Goal: Information Seeking & Learning: Learn about a topic

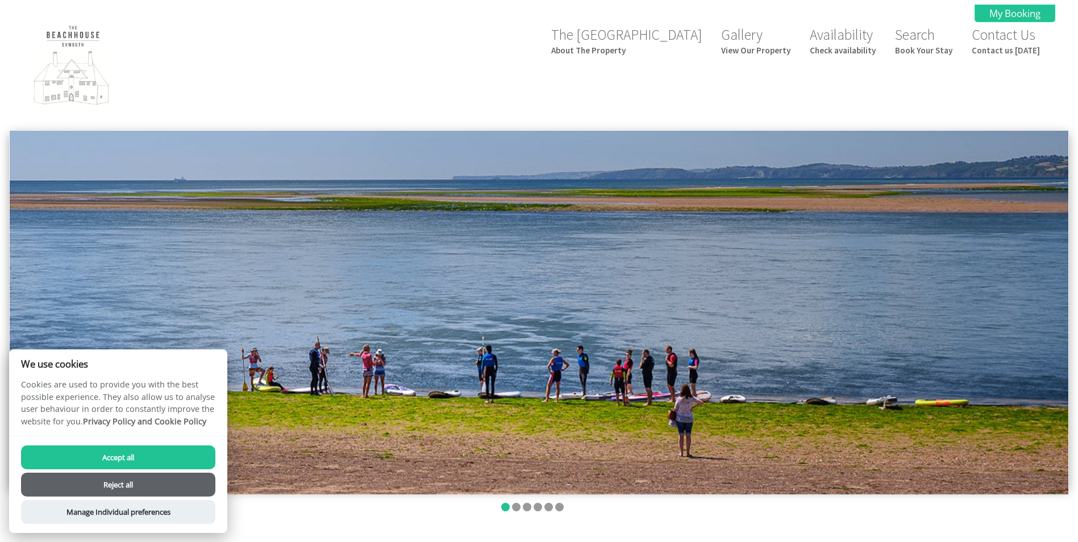
click at [98, 454] on button "Accept all" at bounding box center [118, 457] width 194 height 24
checkbox input "true"
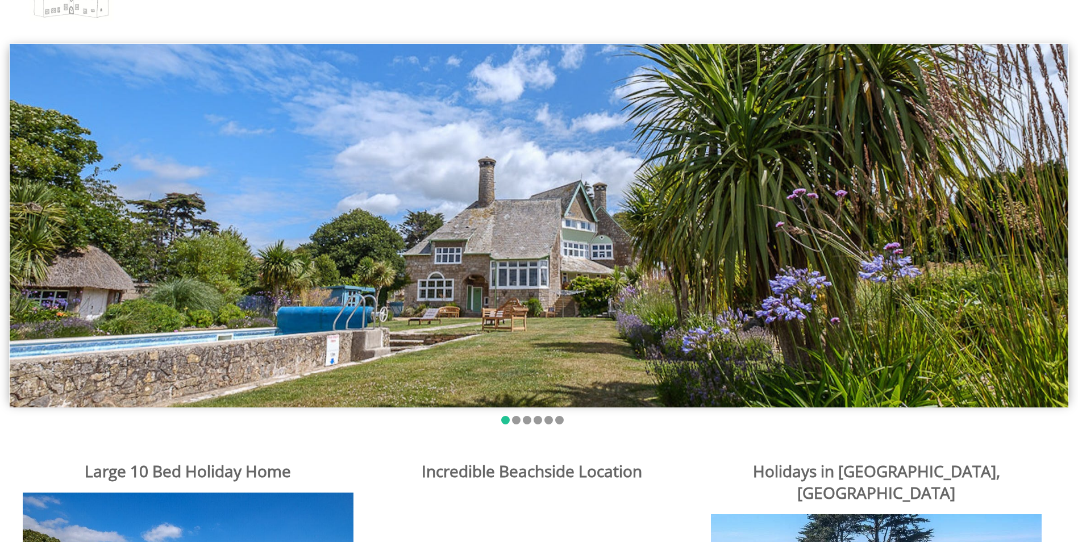
scroll to position [57, 0]
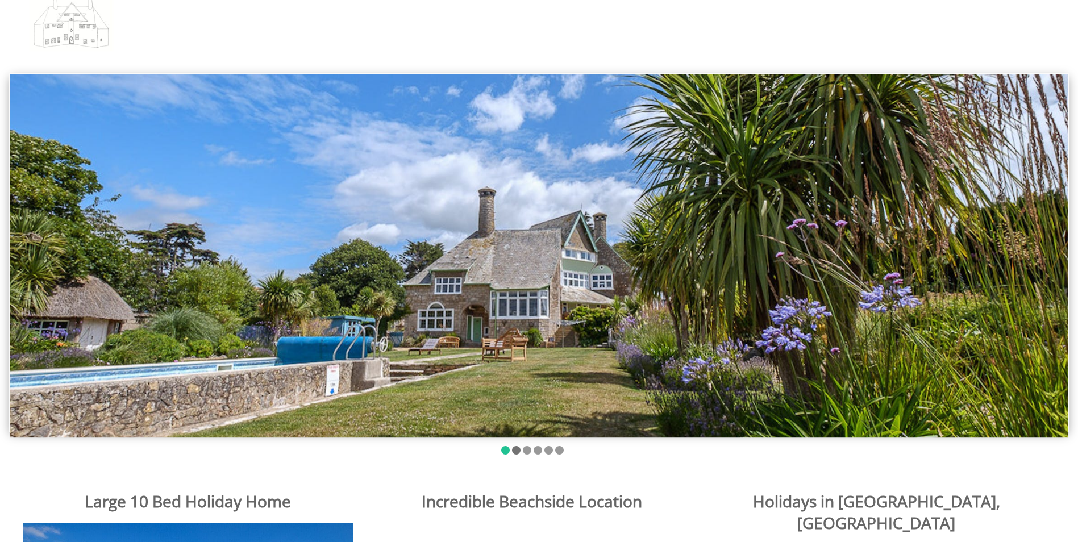
click at [515, 450] on li at bounding box center [516, 450] width 9 height 9
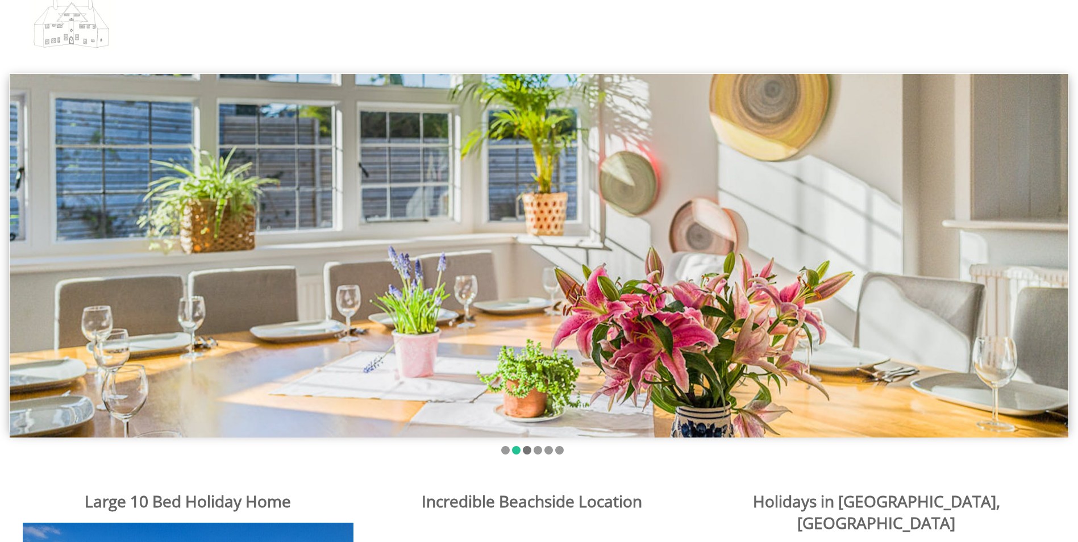
click at [523, 451] on li at bounding box center [527, 450] width 9 height 9
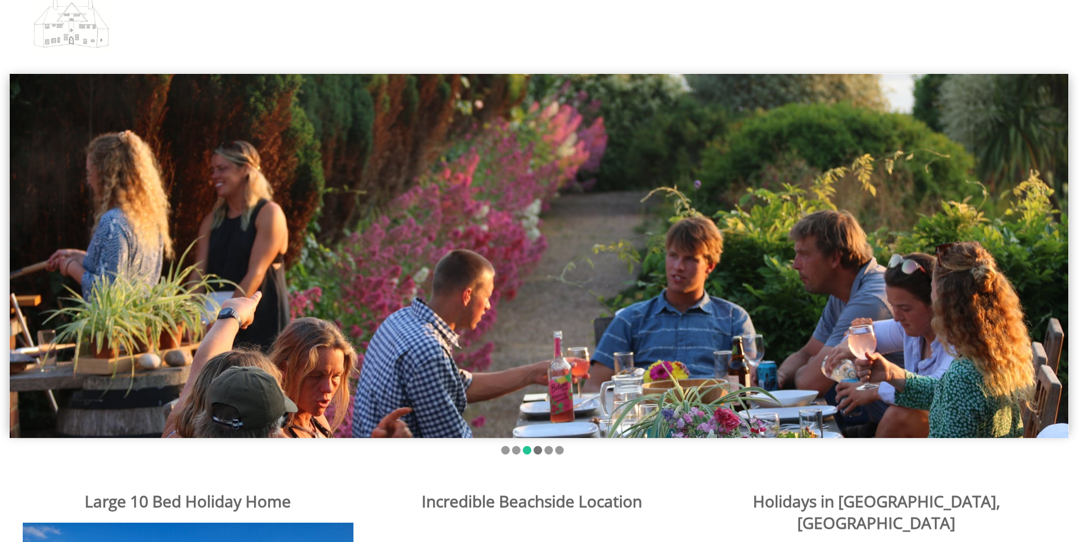
click at [536, 452] on li at bounding box center [537, 450] width 9 height 9
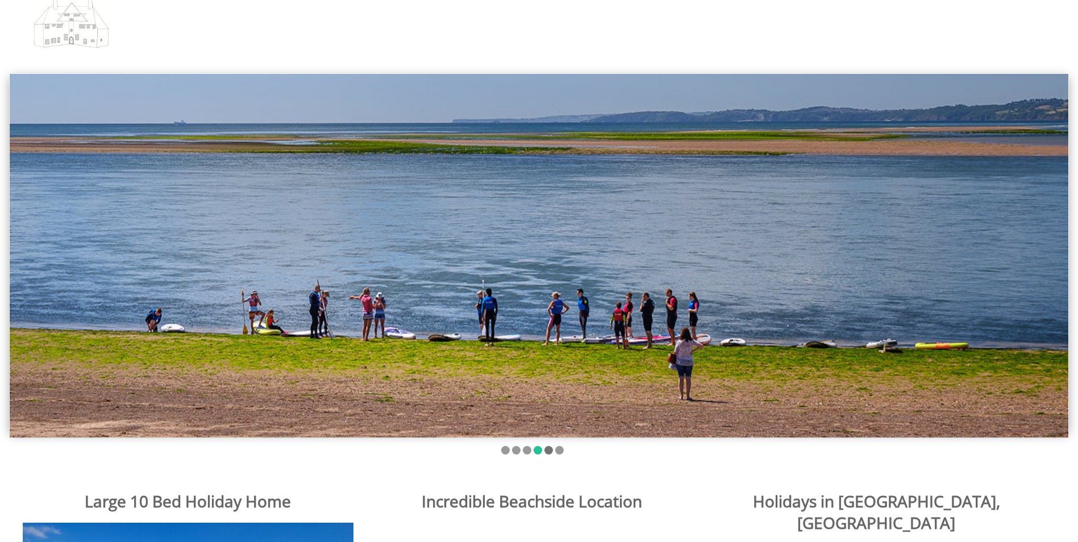
click at [545, 451] on li at bounding box center [548, 450] width 9 height 9
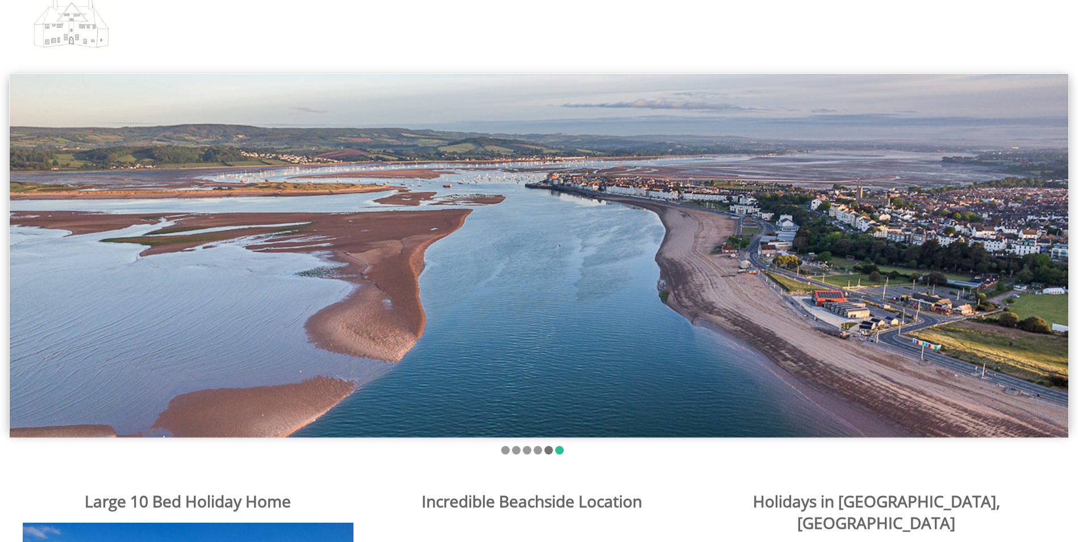
click at [549, 452] on li at bounding box center [548, 450] width 9 height 9
click at [763, 256] on div at bounding box center [538, 252] width 1059 height 358
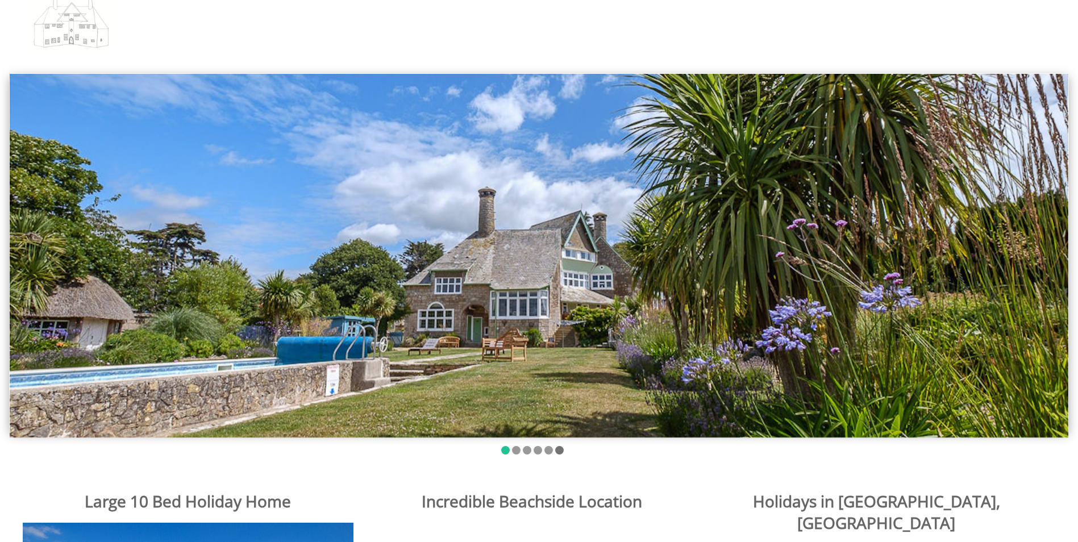
click at [561, 447] on li at bounding box center [559, 450] width 9 height 9
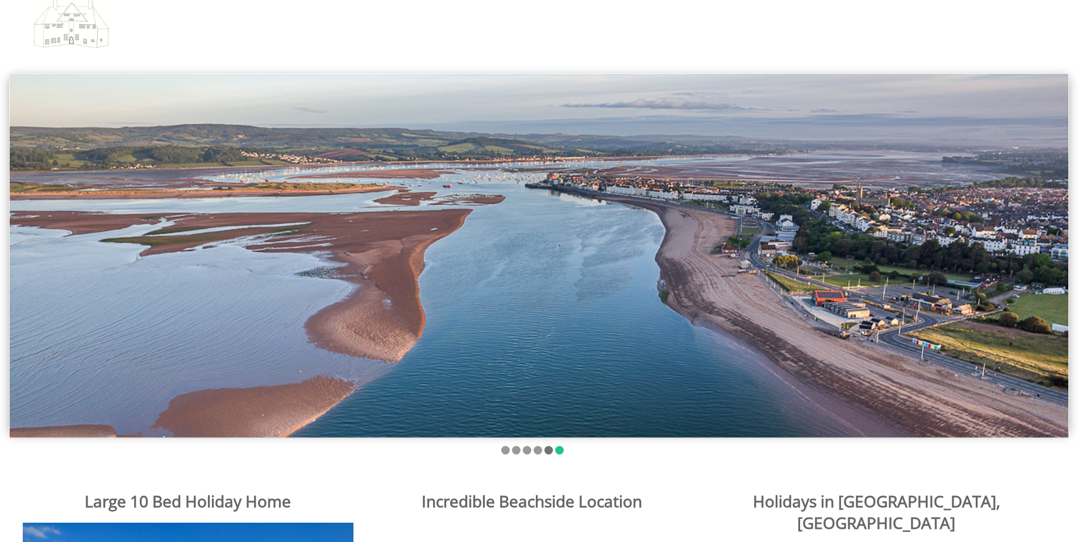
click at [549, 446] on li at bounding box center [548, 450] width 9 height 9
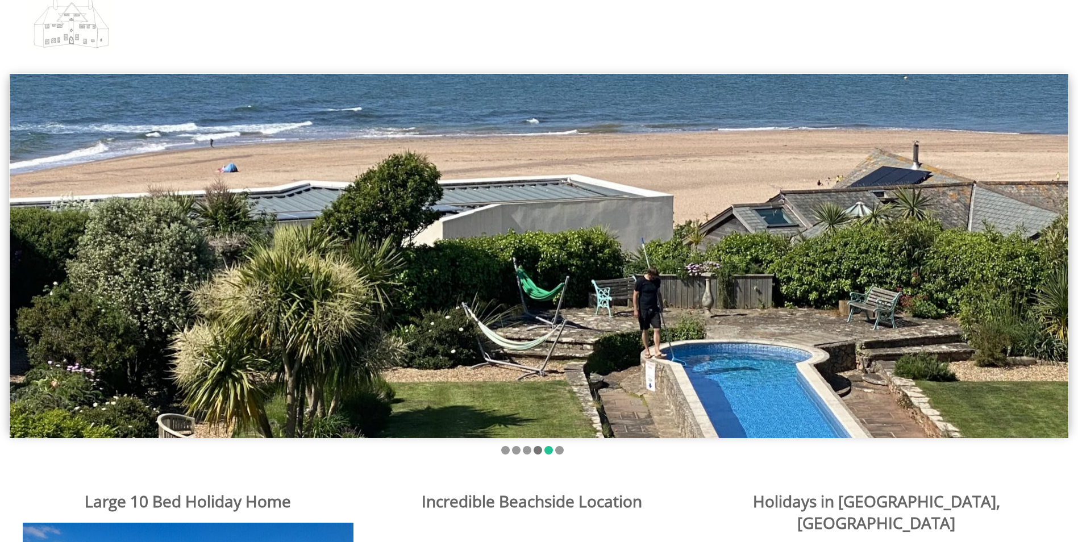
click at [535, 449] on li at bounding box center [537, 450] width 9 height 9
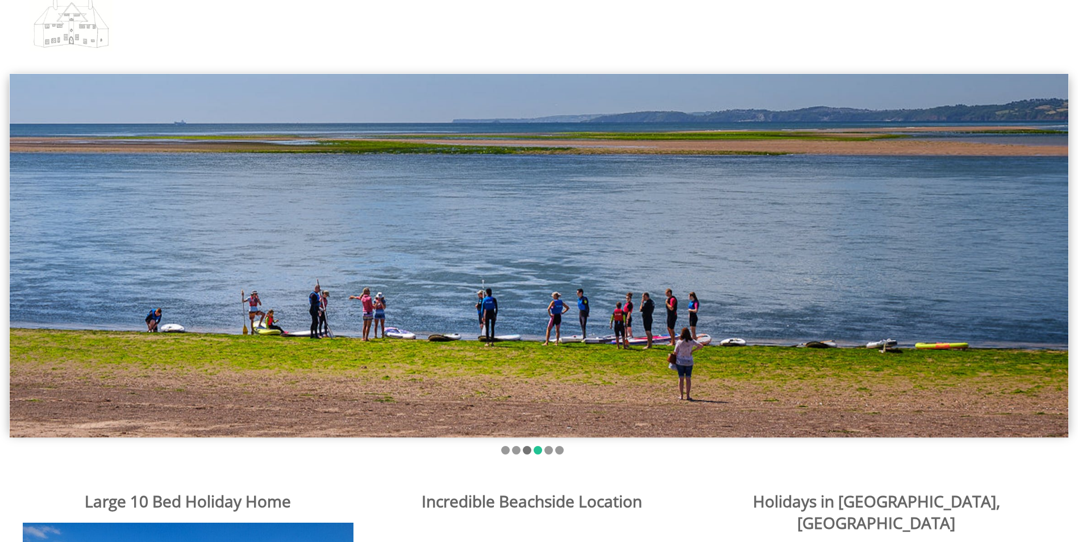
click at [525, 450] on li at bounding box center [527, 450] width 9 height 9
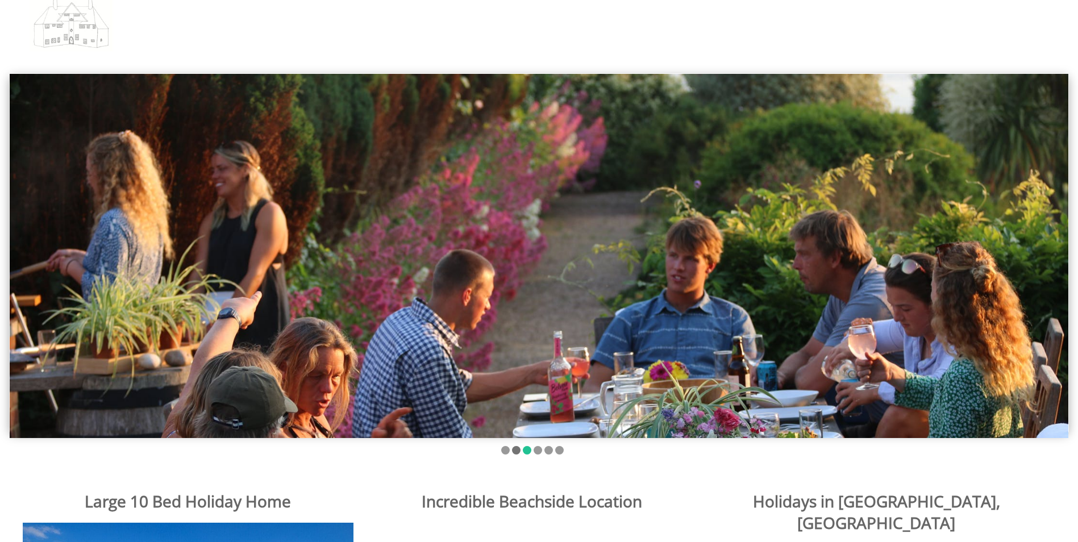
click at [515, 449] on li at bounding box center [516, 450] width 9 height 9
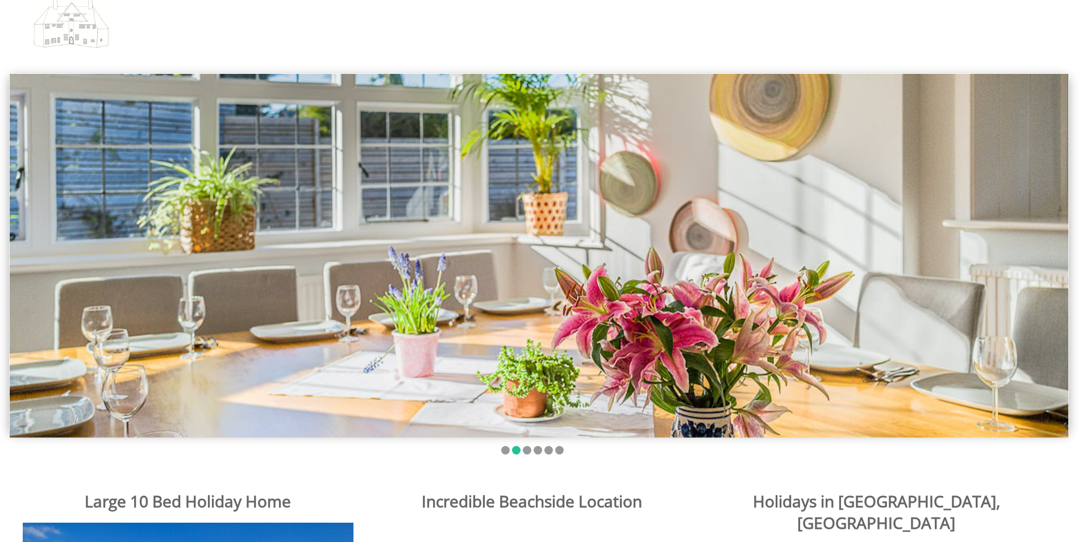
click at [502, 446] on ul at bounding box center [532, 451] width 1032 height 11
click at [504, 448] on li at bounding box center [505, 450] width 9 height 9
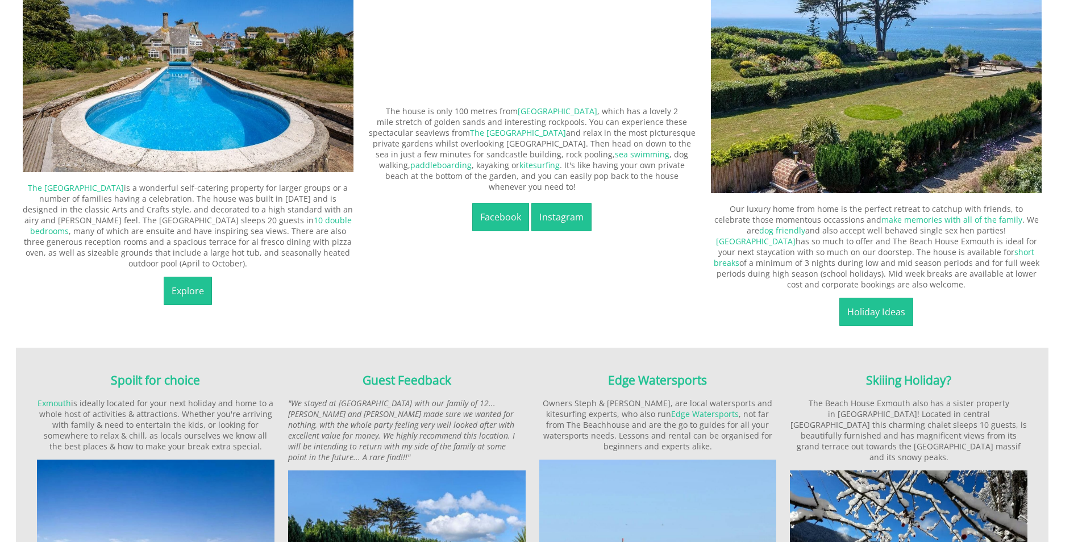
scroll to position [738, 0]
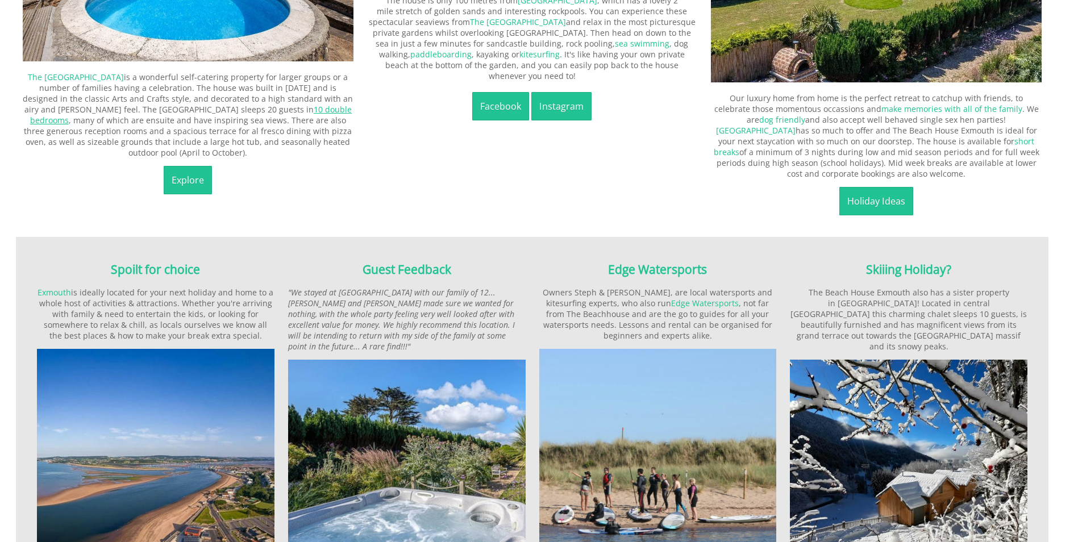
click at [189, 107] on link "10 double bedrooms" at bounding box center [191, 115] width 322 height 22
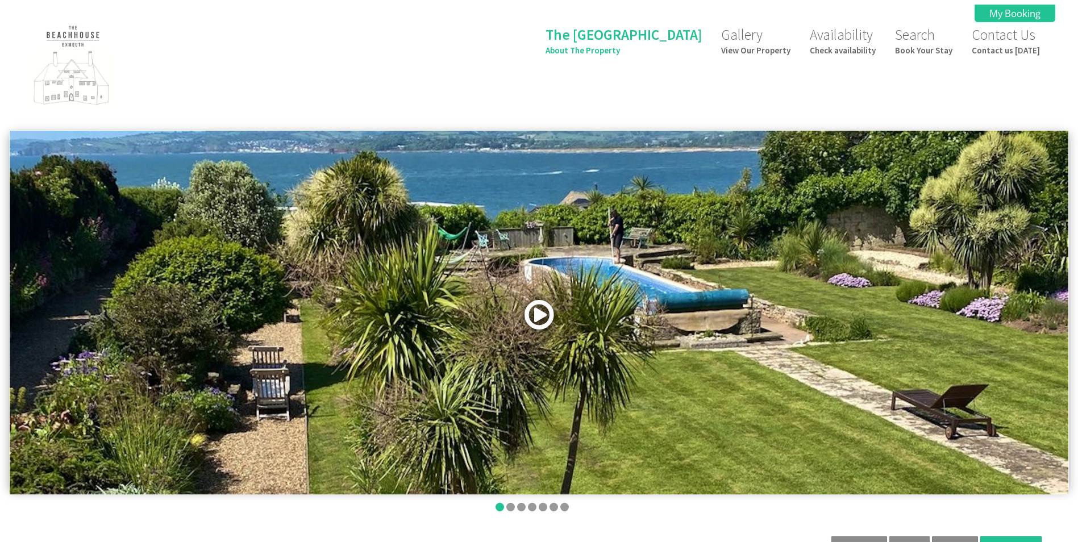
click at [542, 312] on link at bounding box center [539, 318] width 34 height 47
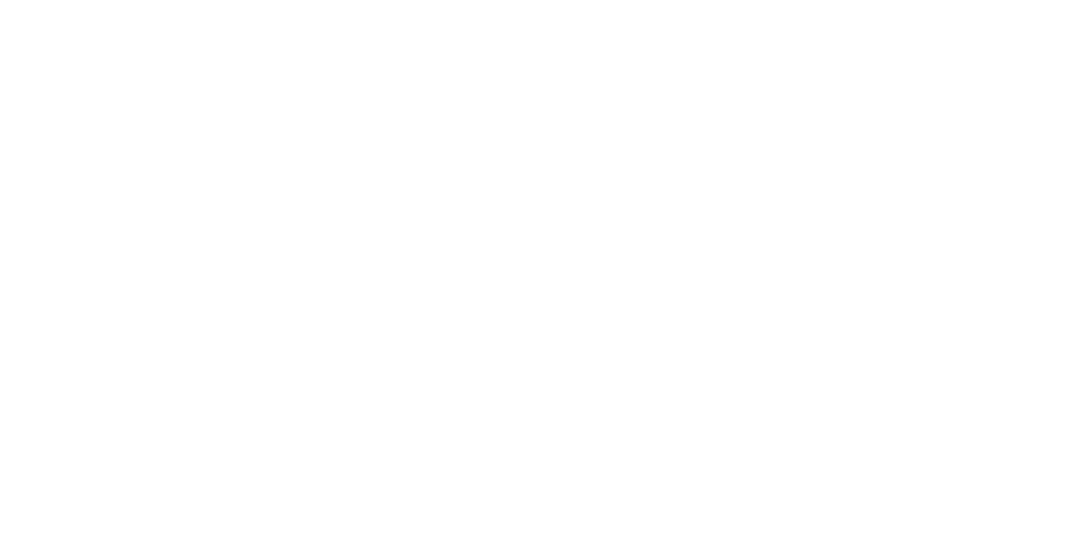
scroll to position [551, 0]
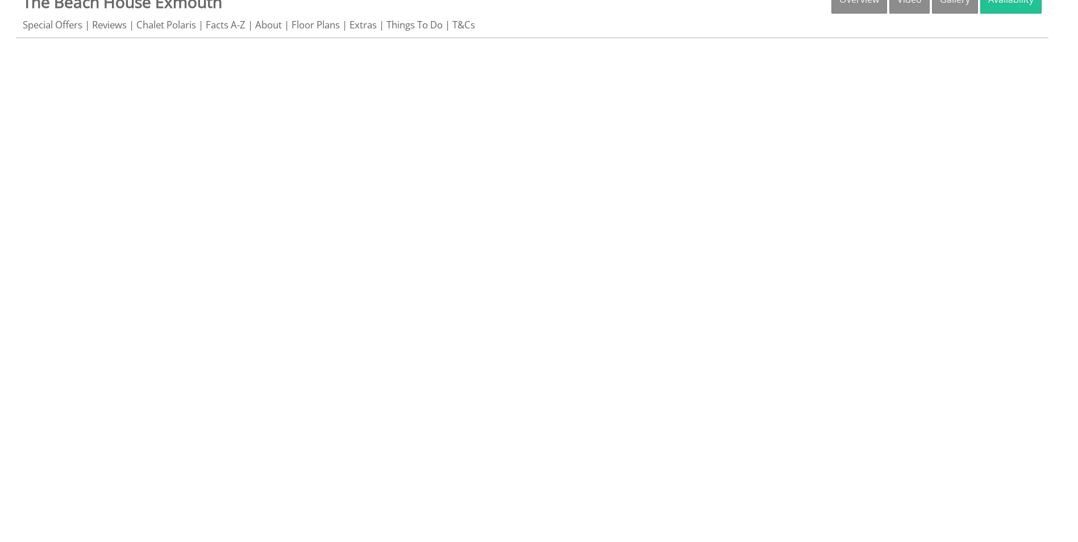
click at [564, 28] on ul "Special Offers Reviews Chalet Polaris Facts A-Z About Floor Plans Extras Things…" at bounding box center [532, 24] width 1019 height 13
click at [273, 26] on link "About" at bounding box center [268, 25] width 27 height 14
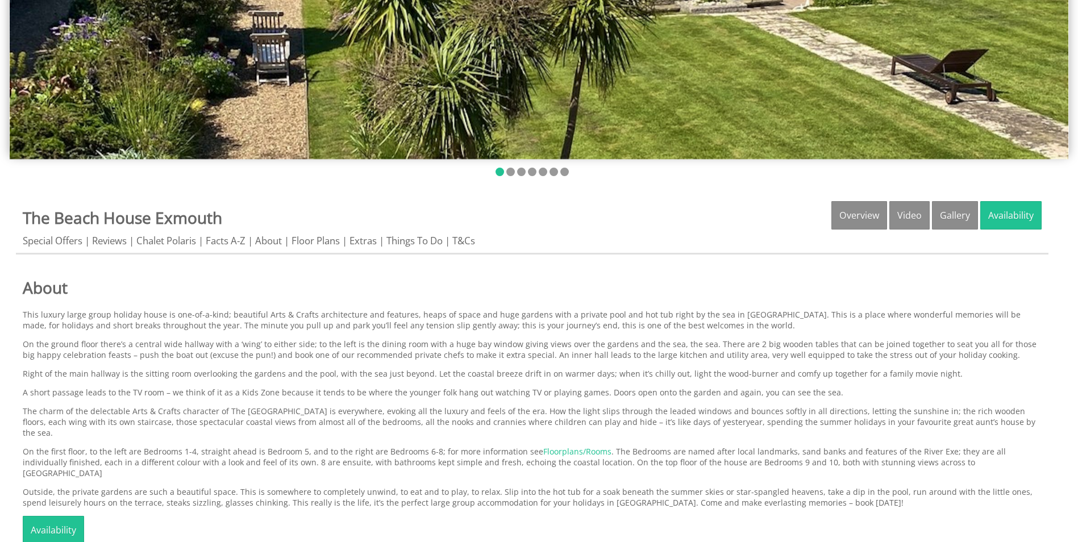
scroll to position [341, 0]
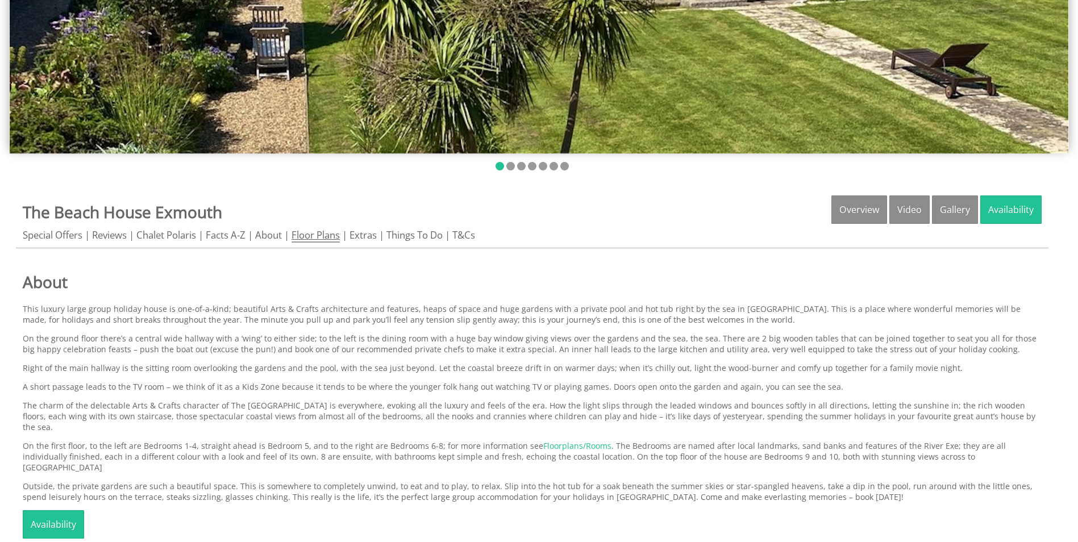
click at [318, 232] on link "Floor Plans" at bounding box center [315, 235] width 48 height 14
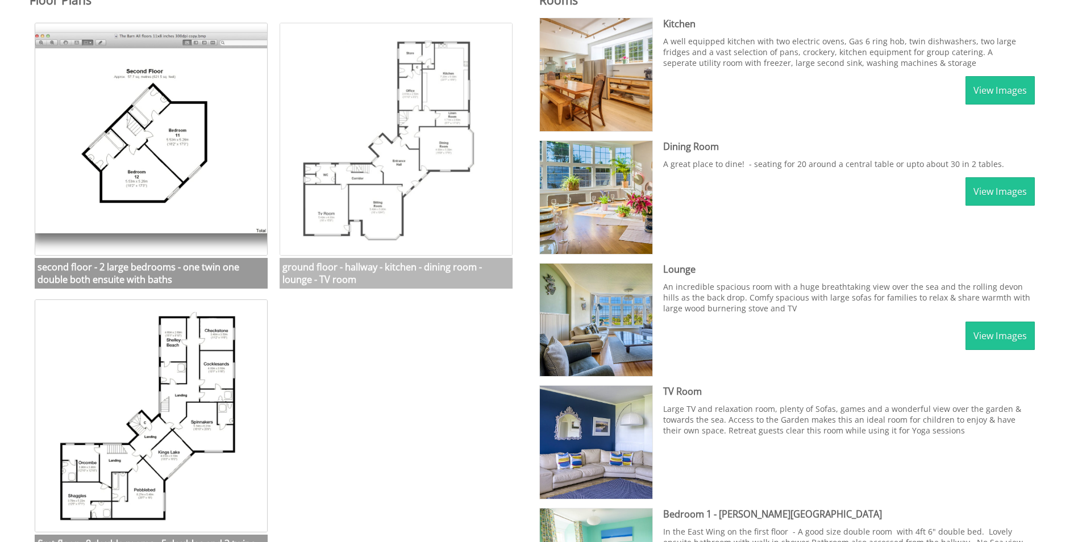
scroll to position [625, 0]
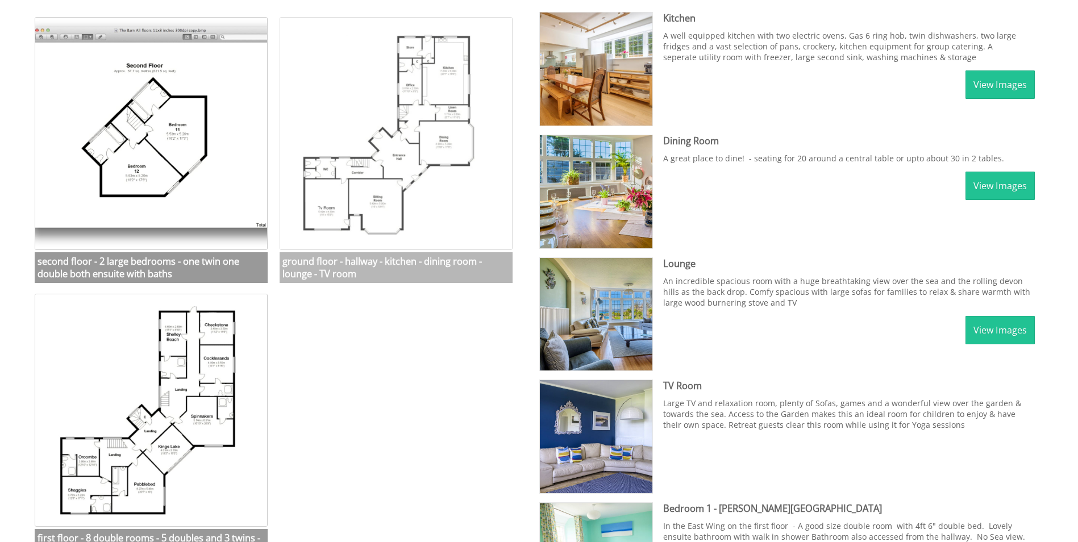
click at [390, 131] on img at bounding box center [395, 133] width 233 height 233
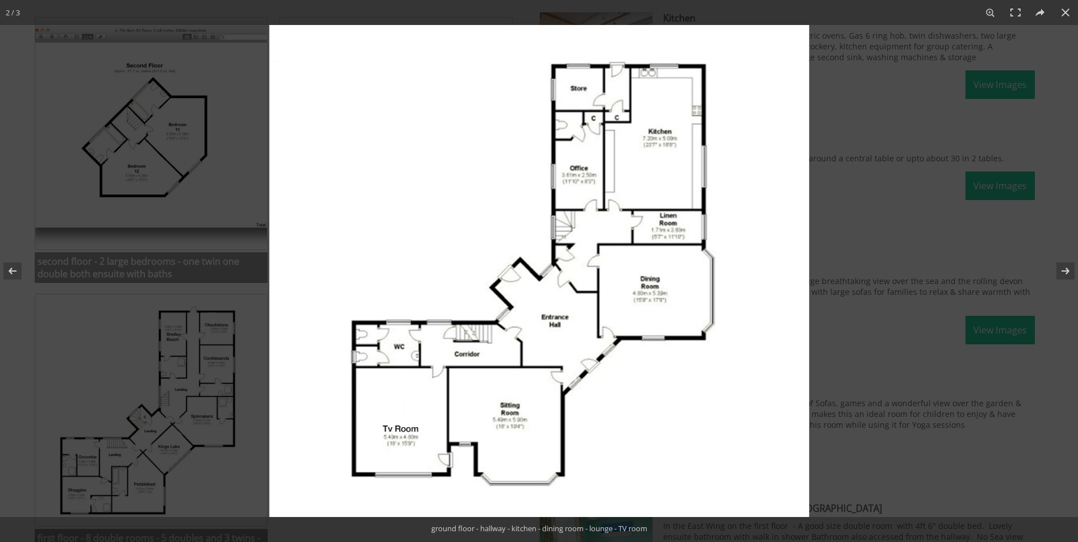
click at [378, 126] on img at bounding box center [539, 271] width 540 height 492
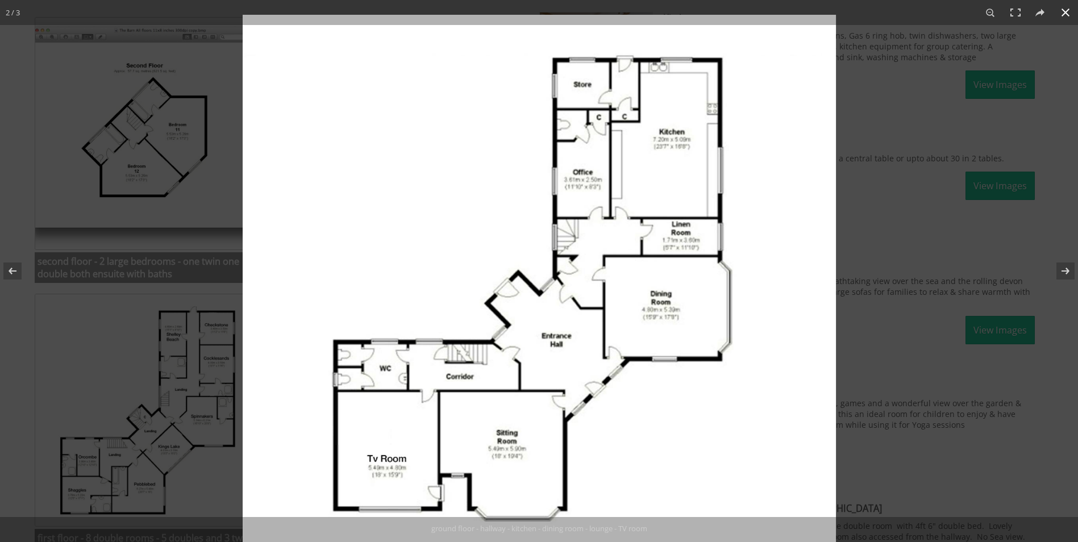
click at [225, 211] on div at bounding box center [539, 271] width 1078 height 542
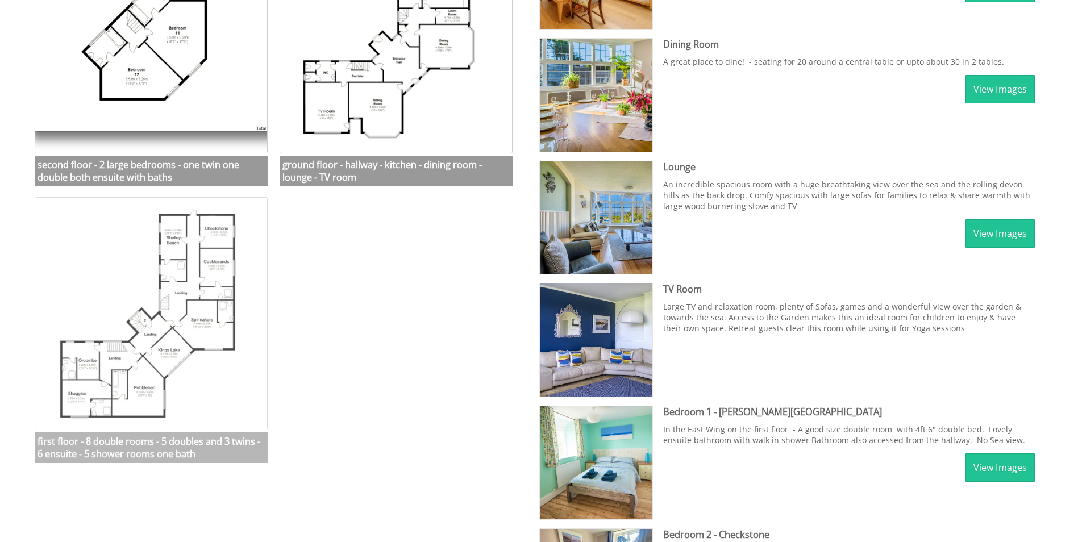
scroll to position [795, 0]
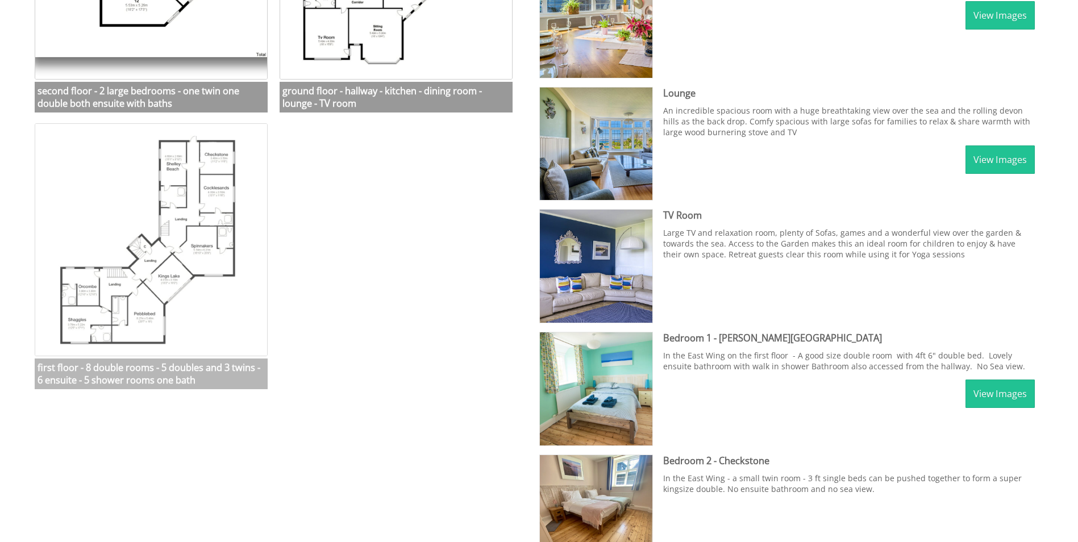
click at [178, 241] on img at bounding box center [151, 239] width 233 height 233
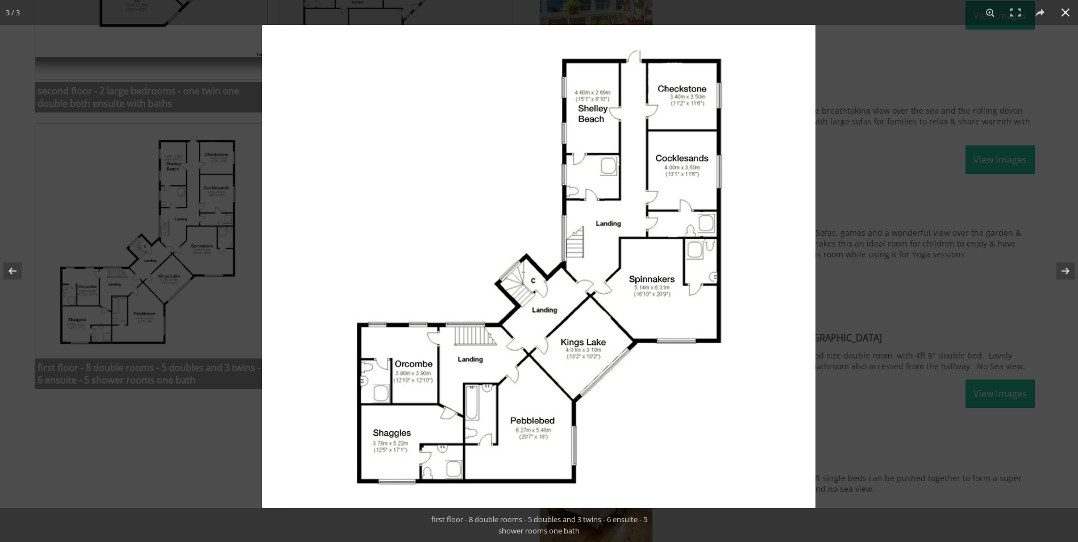
click at [78, 463] on div at bounding box center [539, 271] width 1078 height 542
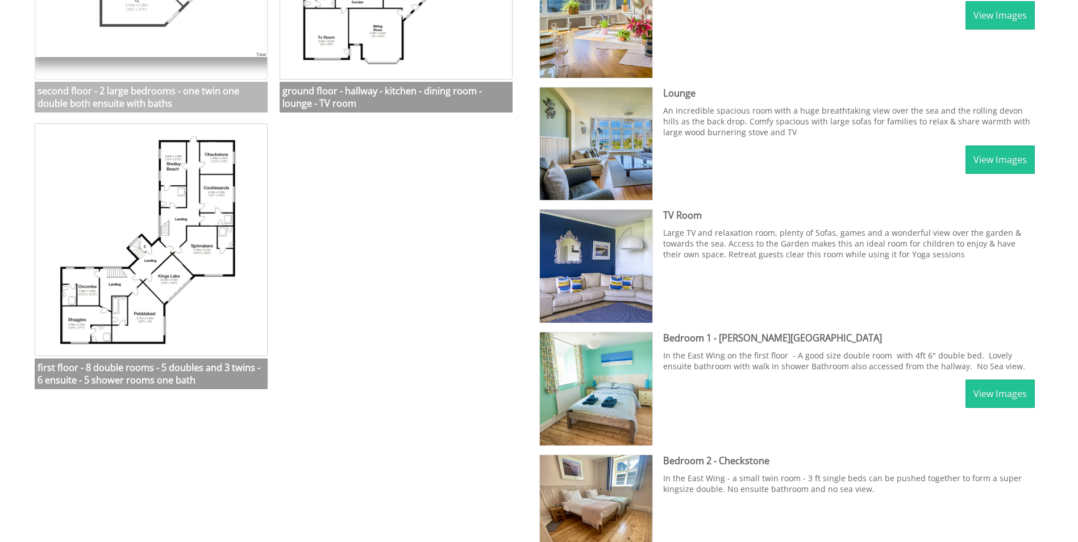
click at [138, 93] on h3 "second floor - 2 large bedrooms - one twin one double both ensuite with baths" at bounding box center [151, 97] width 233 height 31
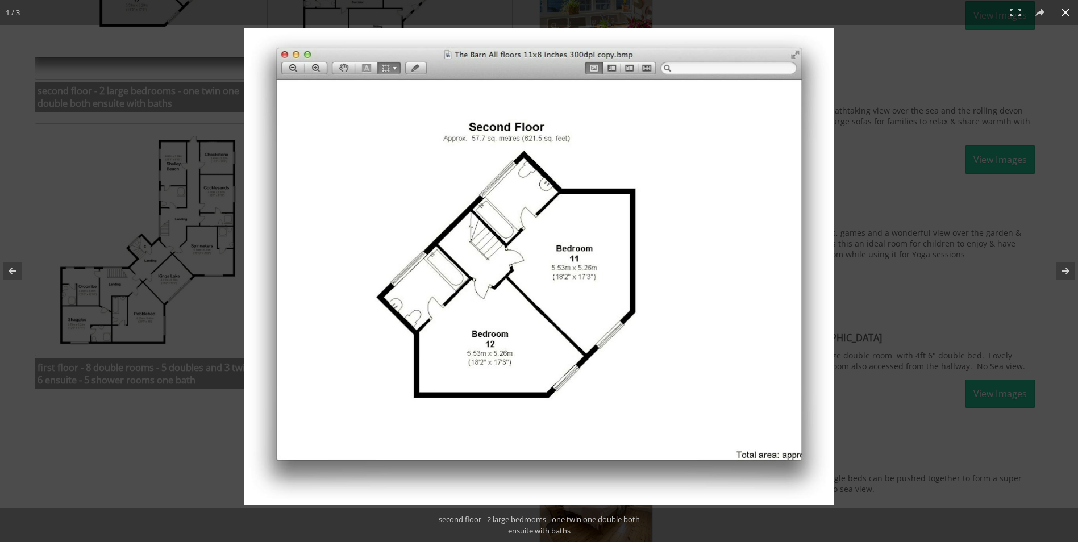
click at [88, 162] on div at bounding box center [539, 271] width 1078 height 542
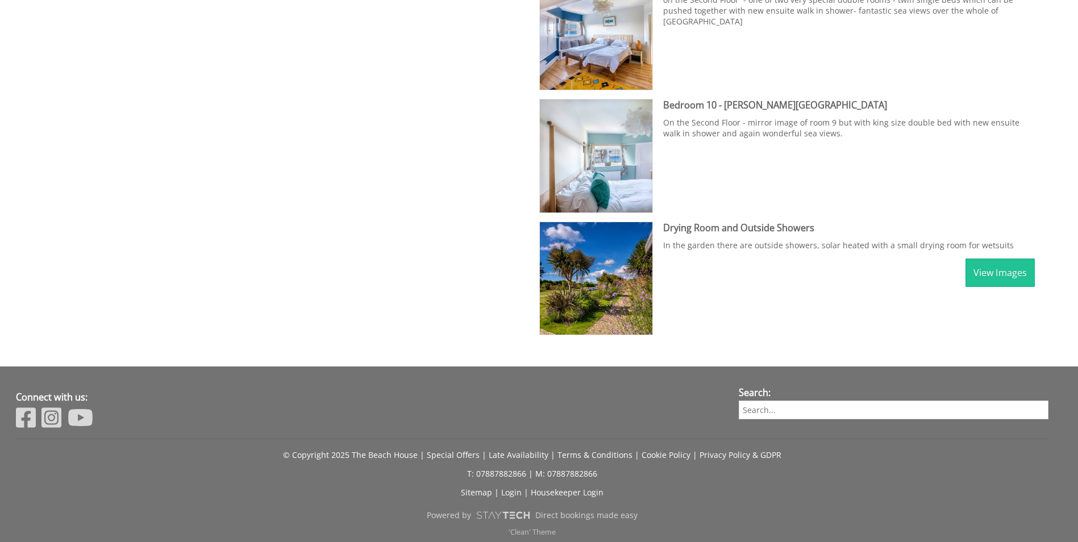
scroll to position [2134, 0]
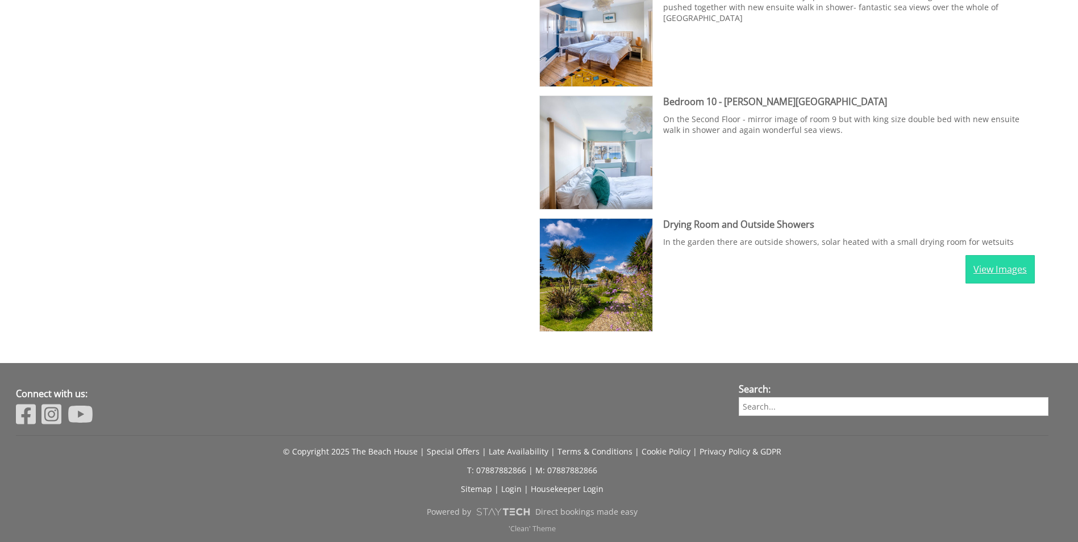
click at [1012, 272] on link "View Images" at bounding box center [999, 269] width 69 height 28
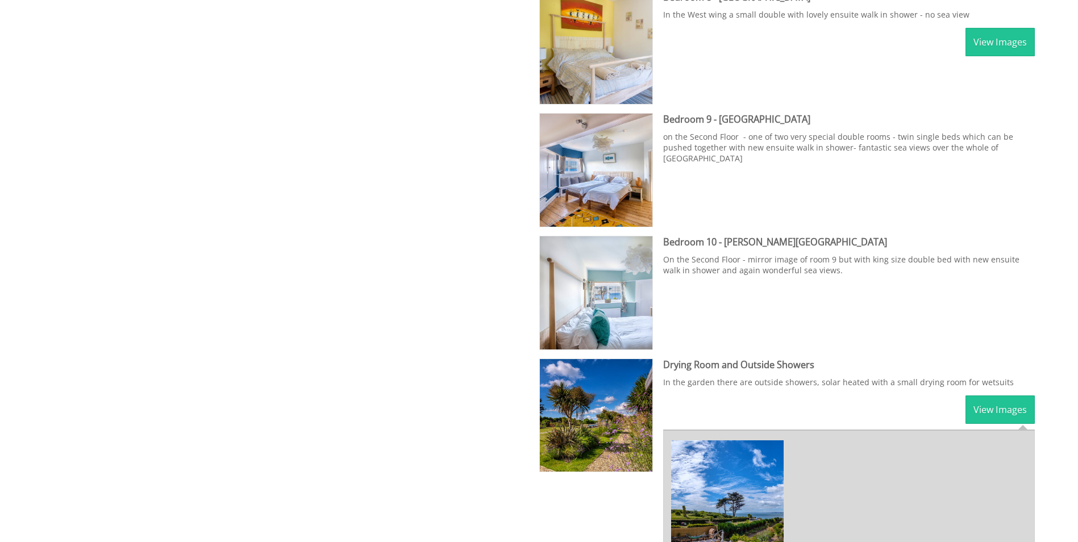
scroll to position [1940, 0]
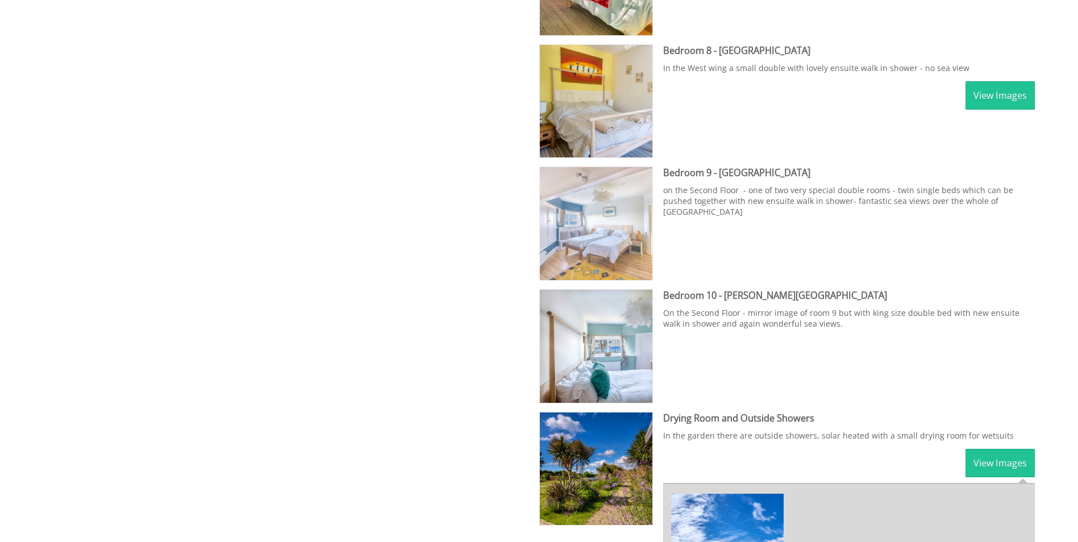
click at [598, 220] on img at bounding box center [596, 223] width 113 height 113
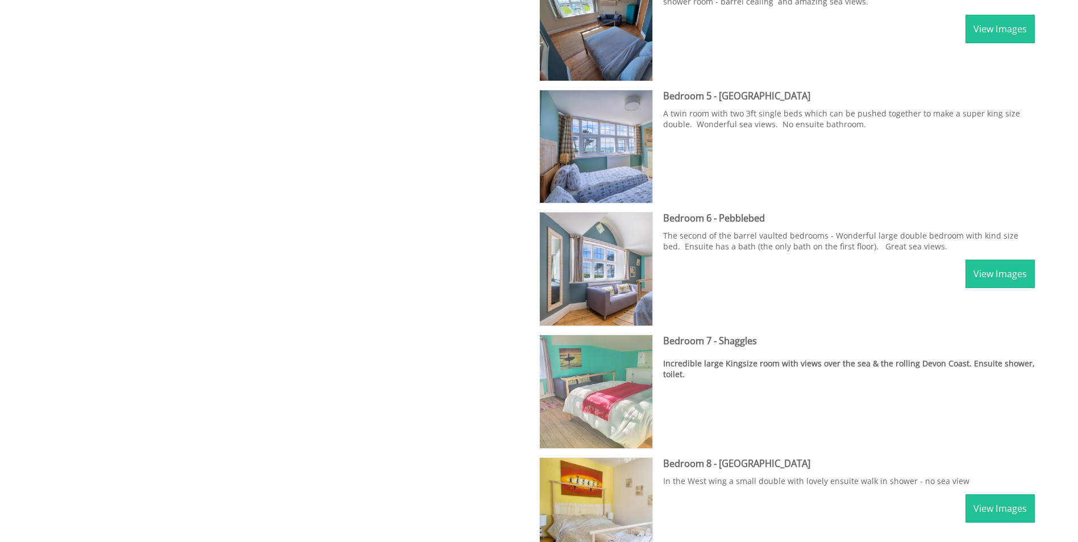
scroll to position [1486, 0]
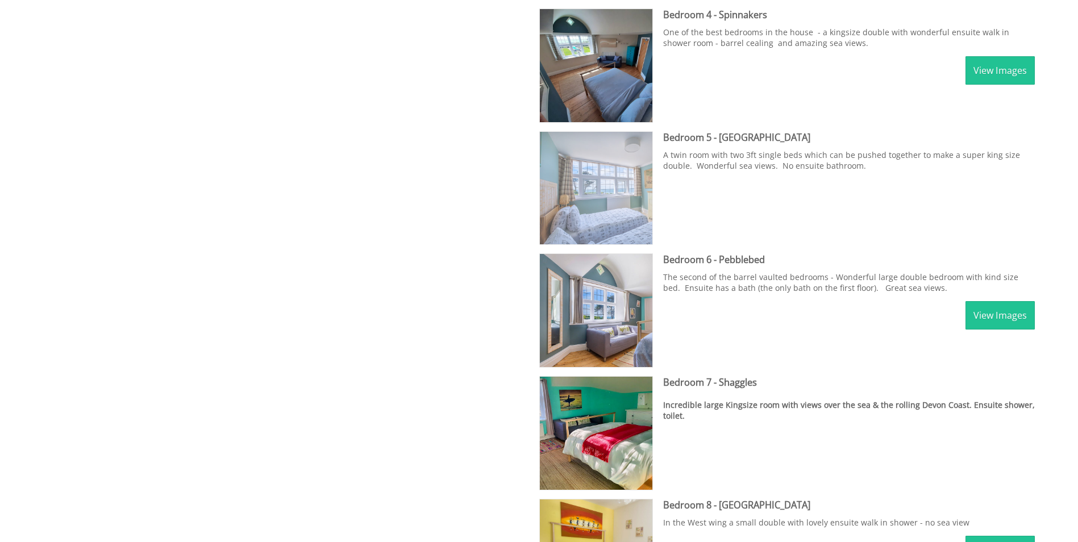
click at [621, 150] on img at bounding box center [596, 188] width 113 height 113
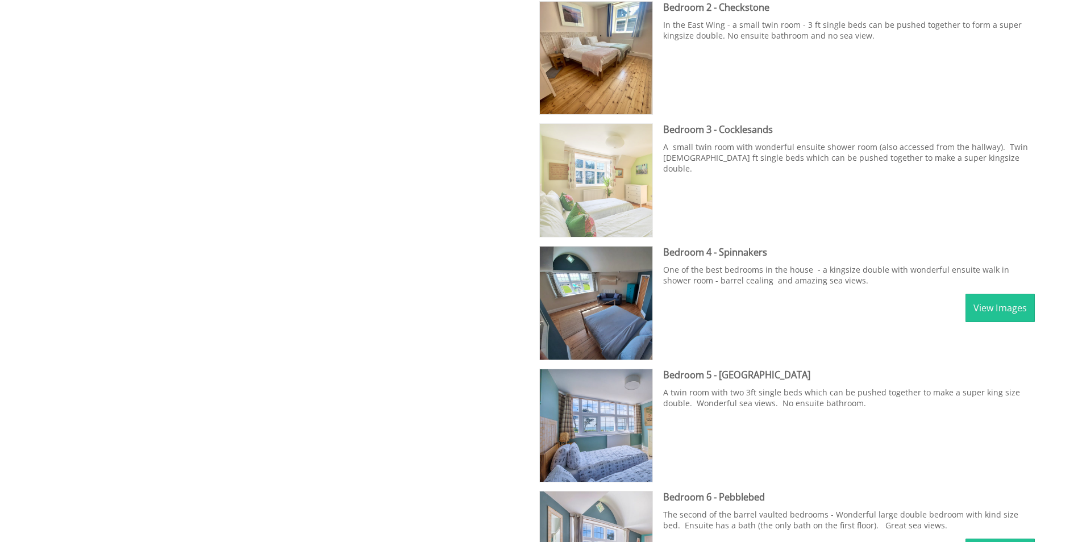
scroll to position [1202, 0]
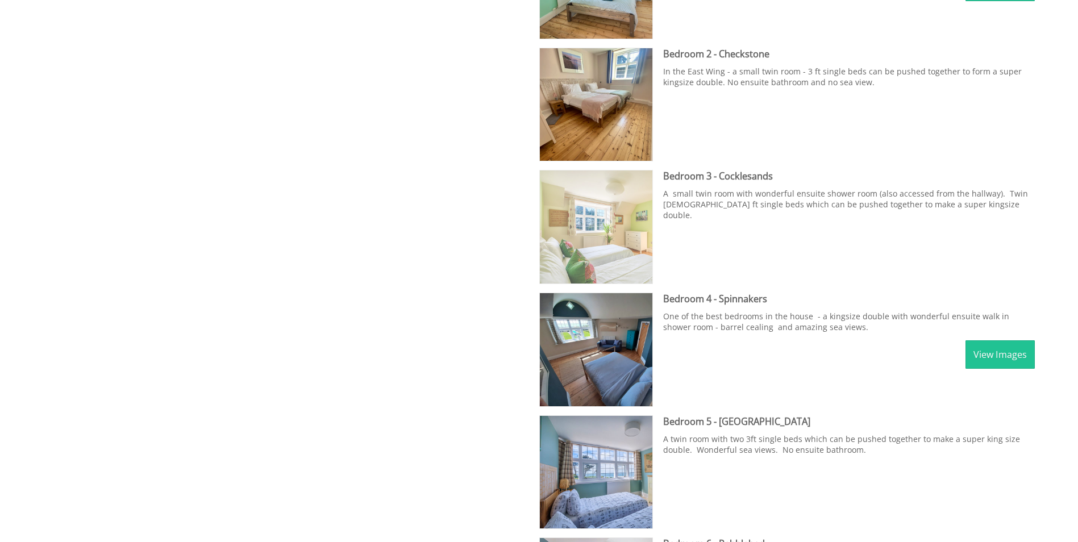
click at [598, 221] on img at bounding box center [596, 226] width 113 height 113
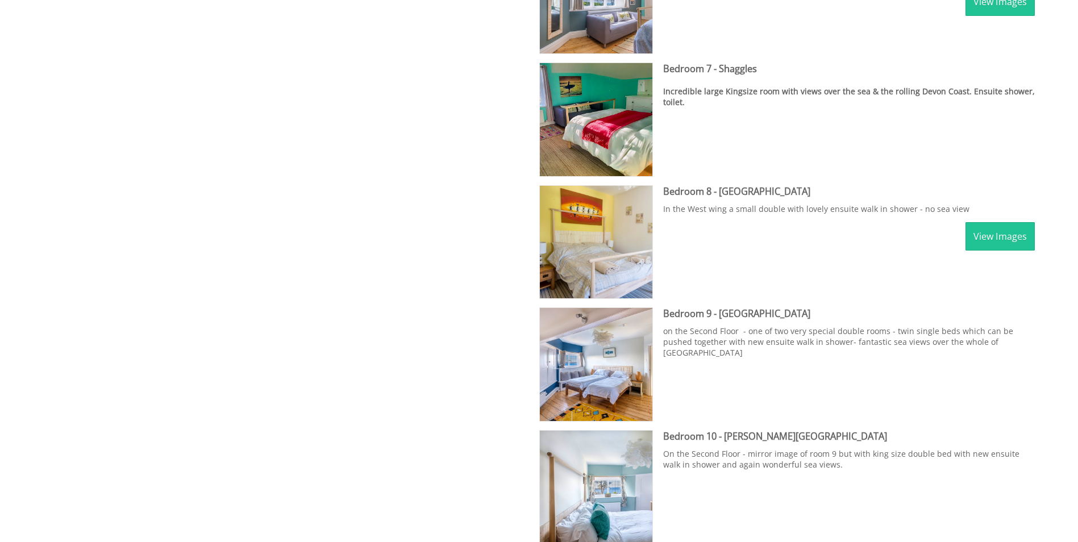
scroll to position [2054, 0]
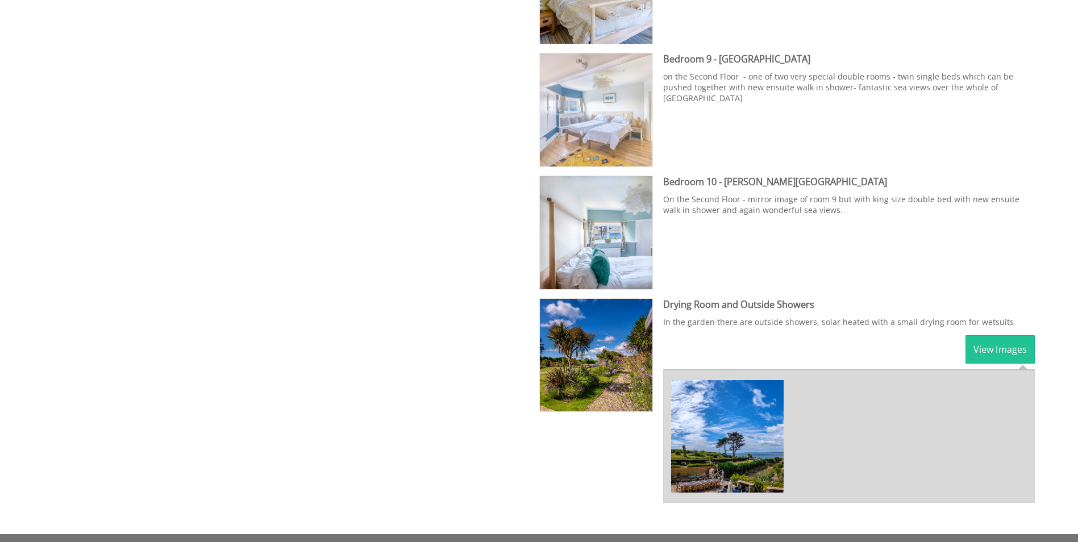
click at [605, 89] on img at bounding box center [596, 109] width 113 height 113
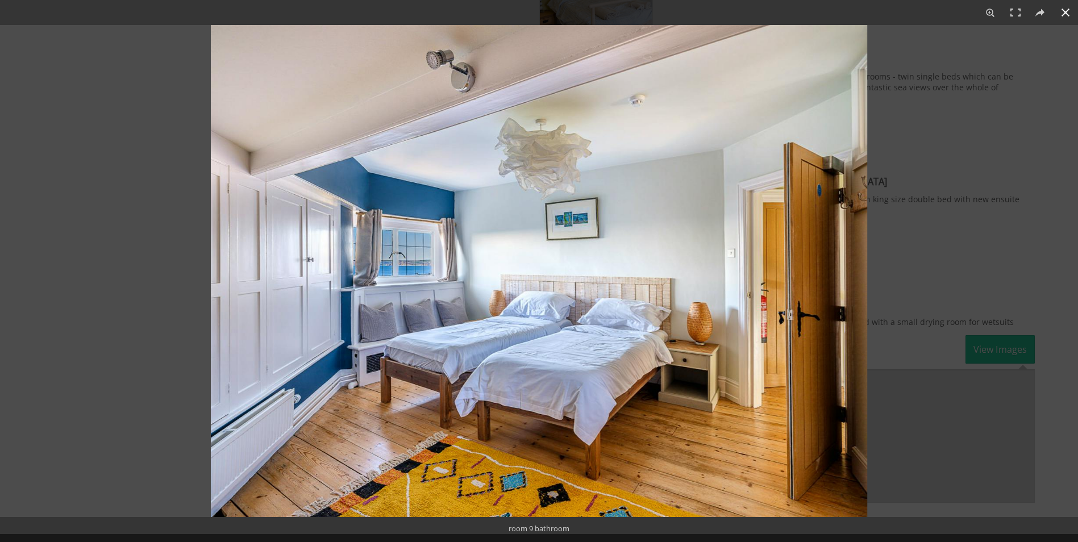
click at [936, 52] on div at bounding box center [750, 296] width 1078 height 542
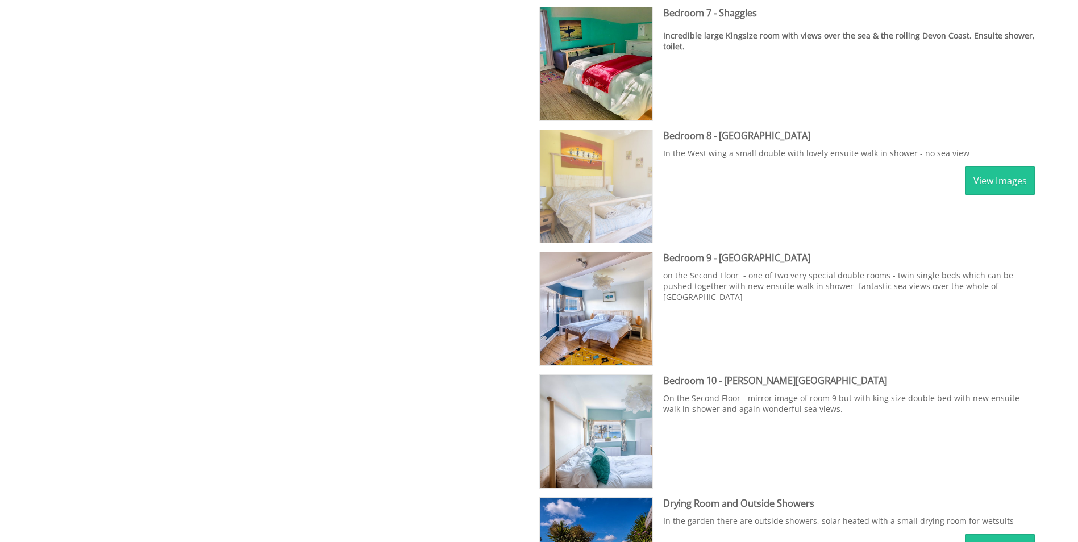
scroll to position [1827, 0]
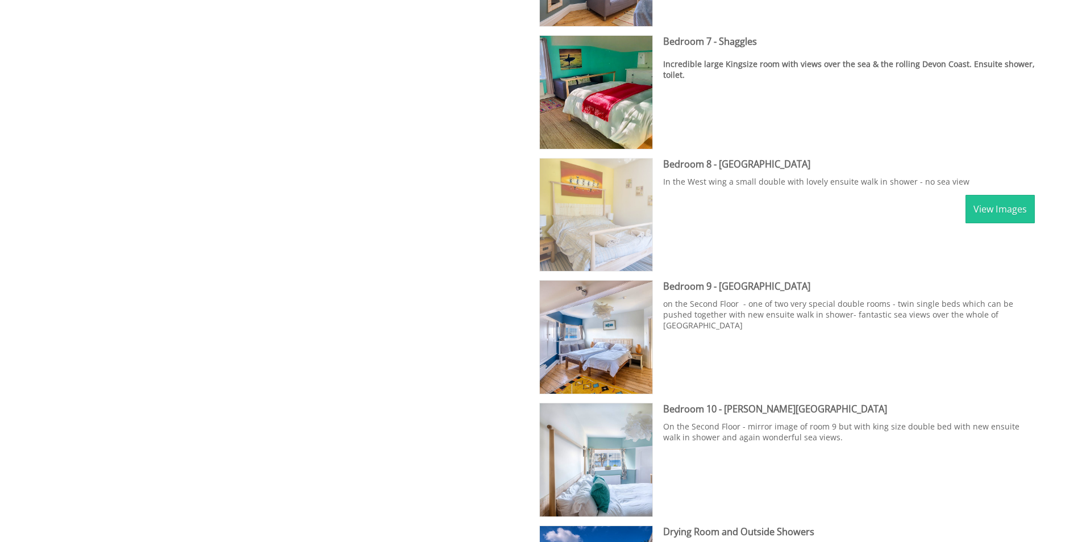
click at [597, 230] on img at bounding box center [596, 214] width 113 height 113
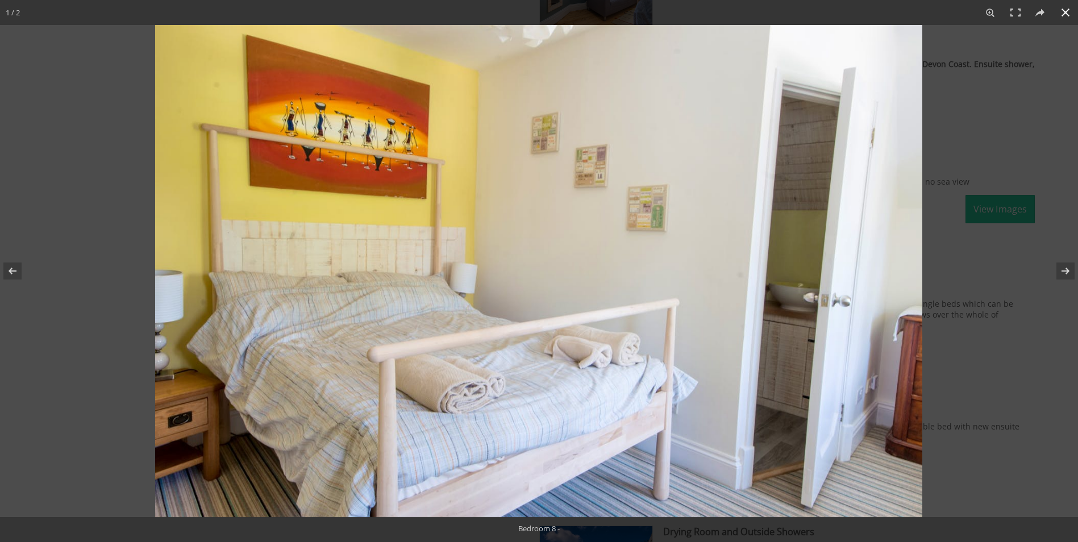
click at [1065, 10] on button at bounding box center [1065, 12] width 25 height 25
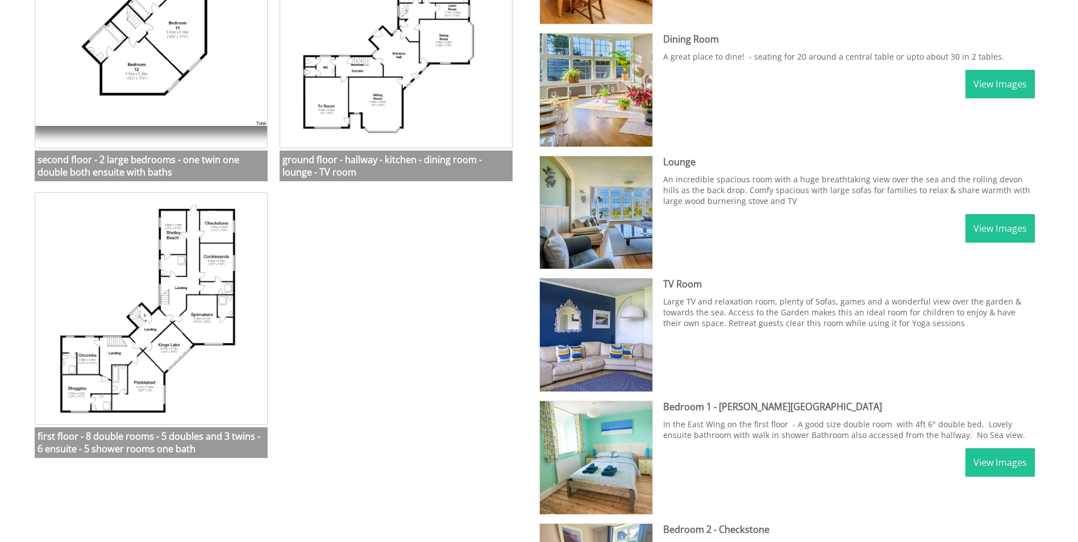
scroll to position [464, 0]
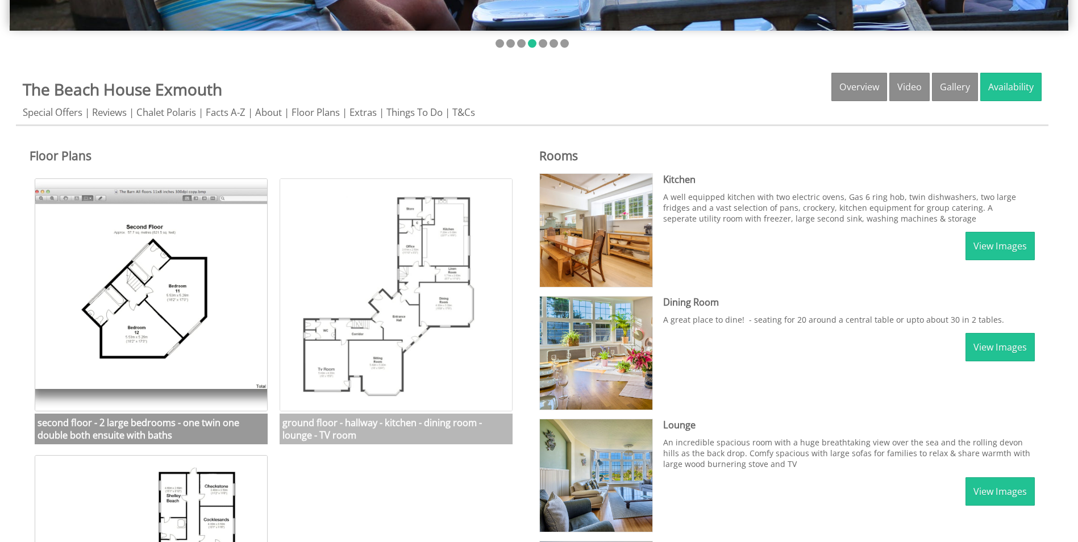
click at [423, 249] on img at bounding box center [395, 294] width 233 height 233
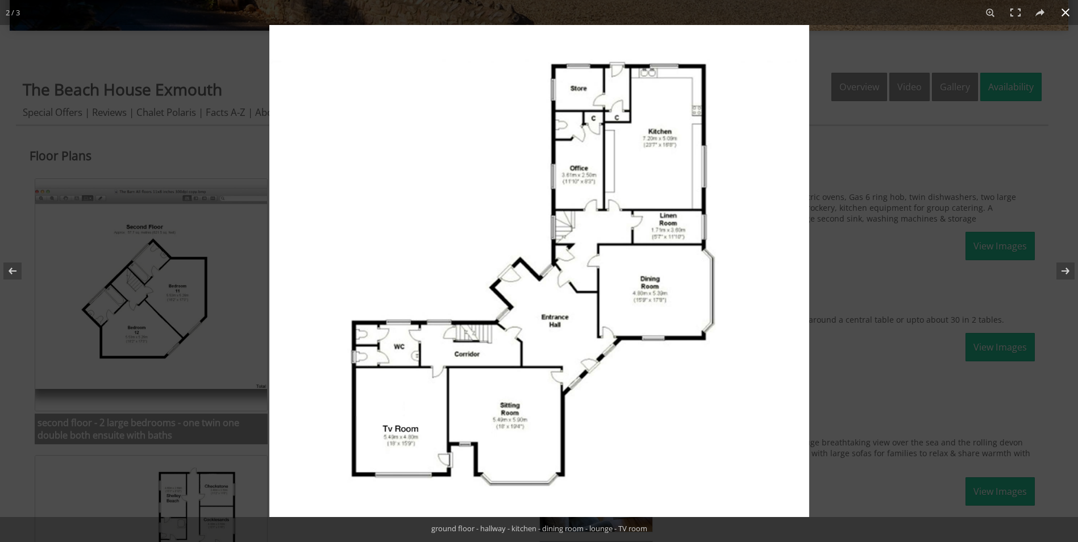
click at [846, 26] on div at bounding box center [808, 296] width 1078 height 542
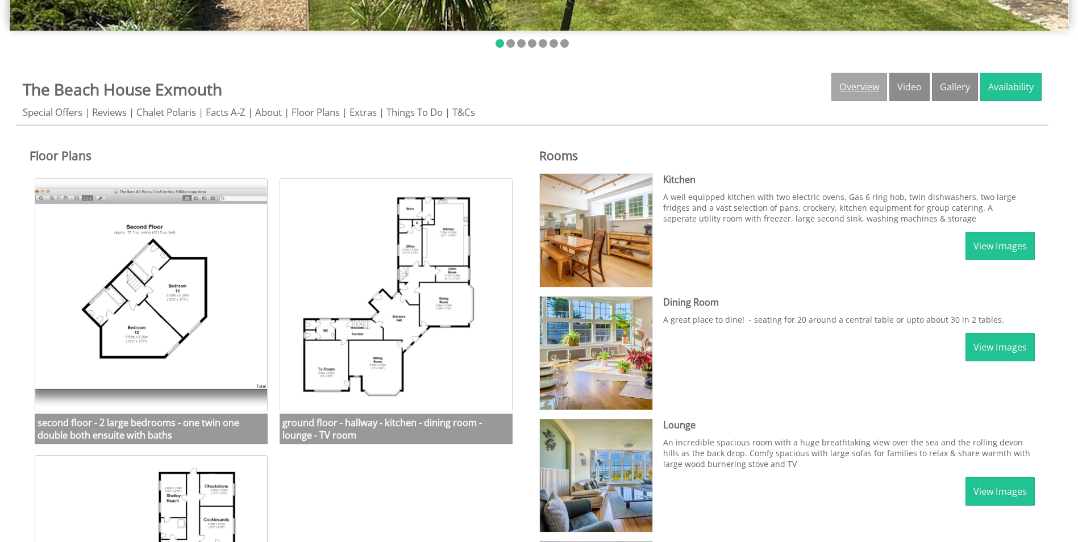
click at [861, 88] on link "Overview" at bounding box center [859, 87] width 56 height 28
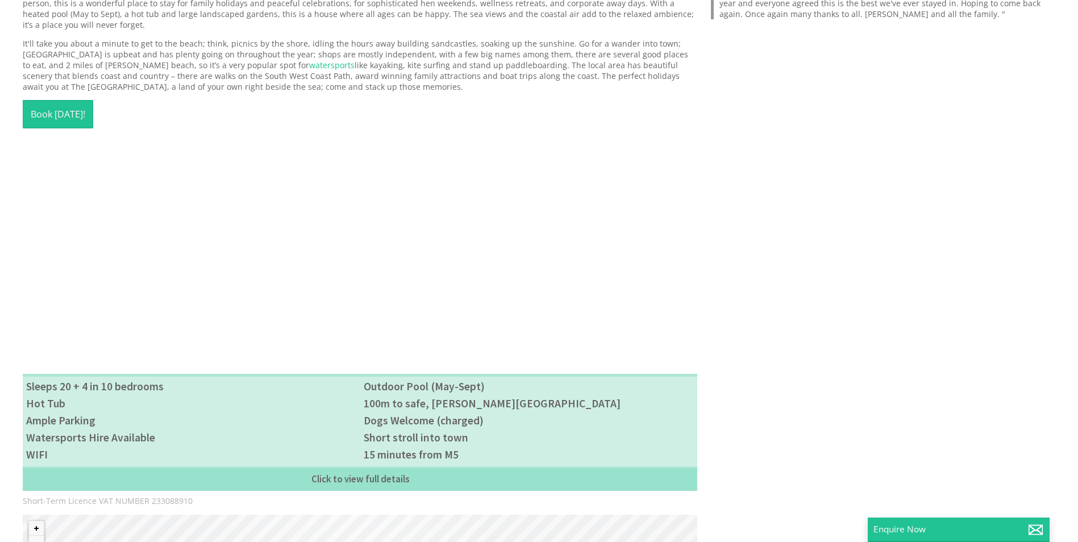
scroll to position [398, 0]
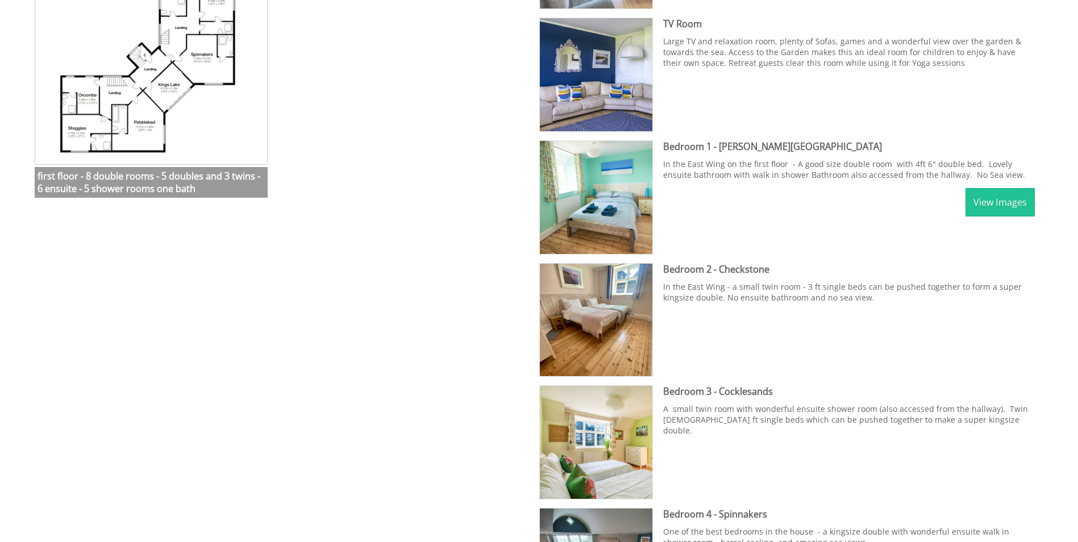
scroll to position [748, 0]
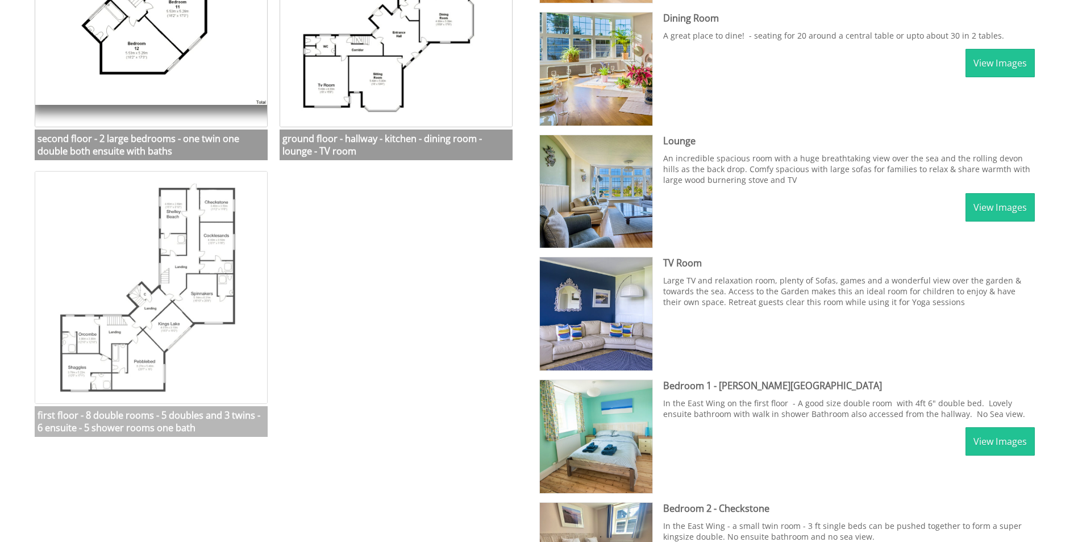
click at [203, 248] on img at bounding box center [151, 287] width 233 height 233
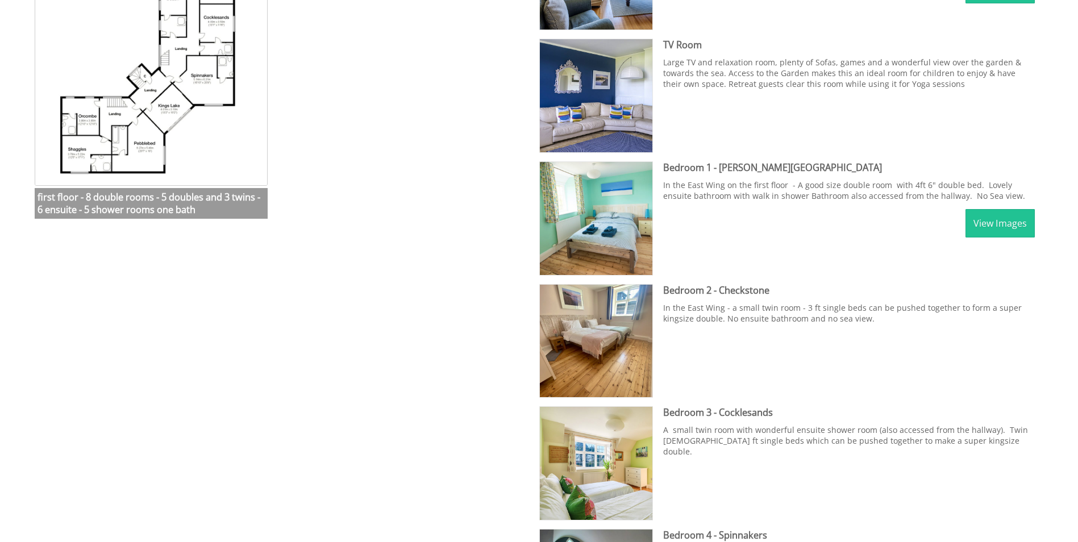
scroll to position [861, 0]
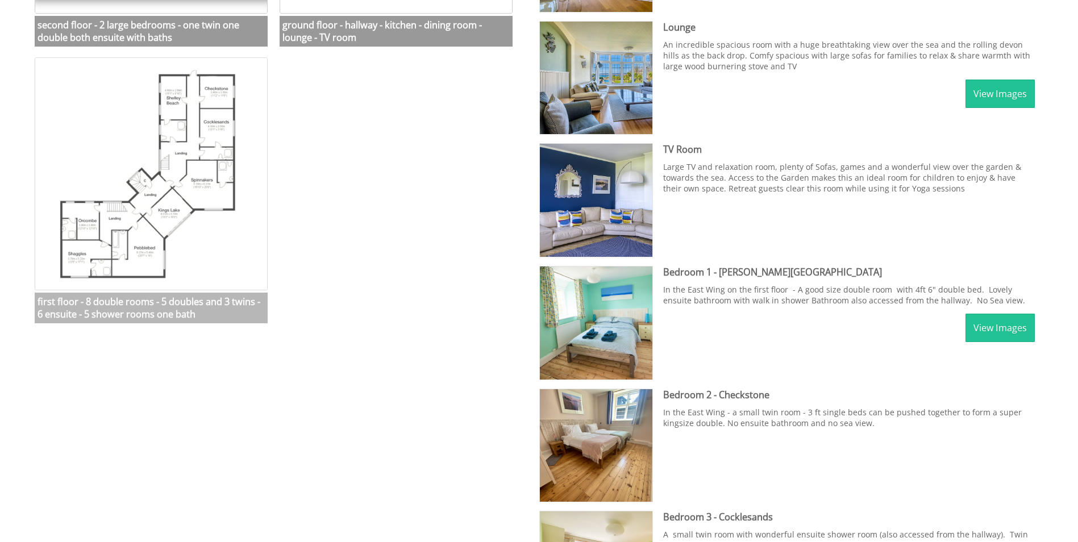
click at [206, 148] on img at bounding box center [151, 173] width 233 height 233
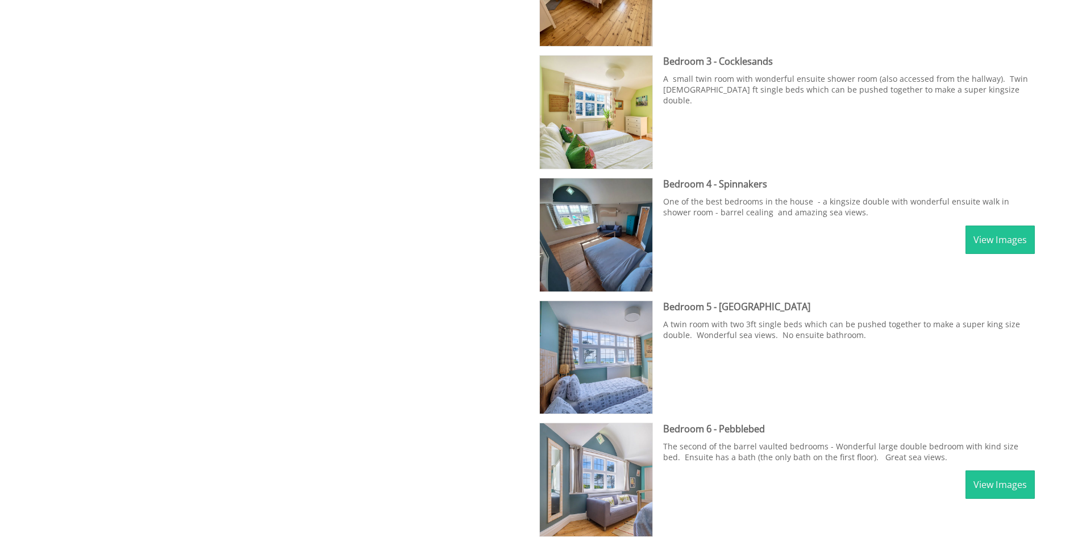
scroll to position [1372, 0]
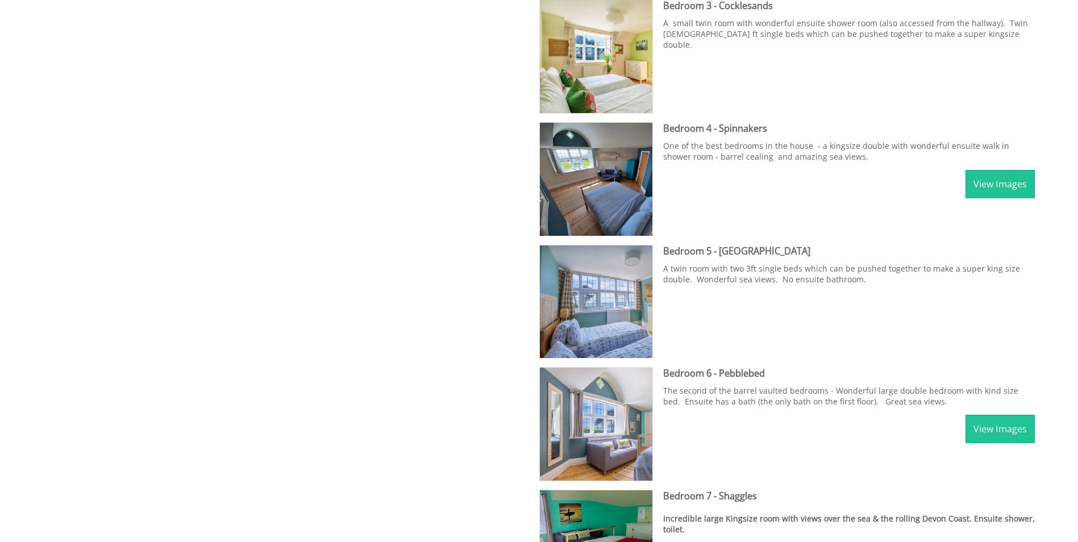
scroll to position [341, 0]
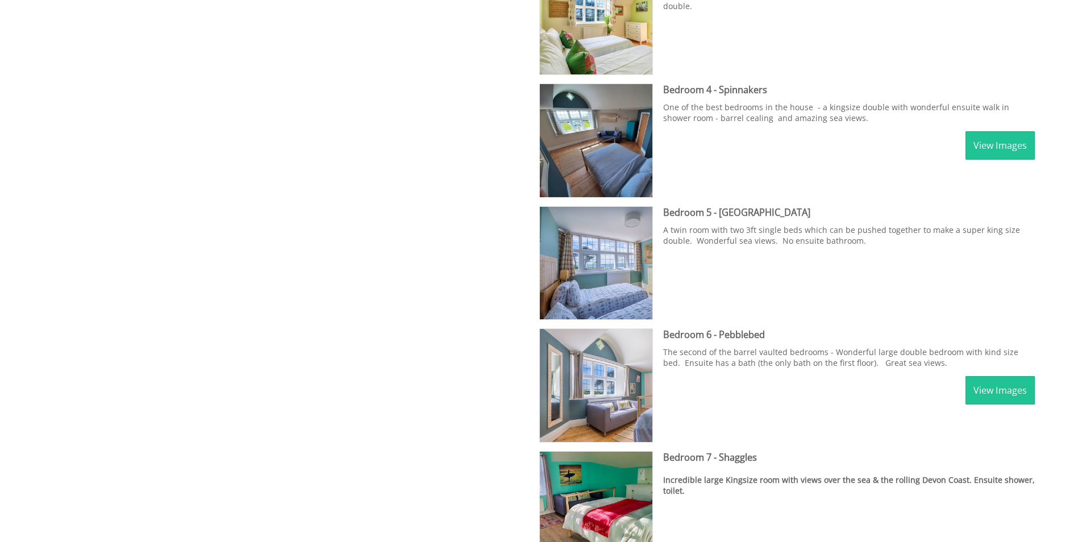
scroll to position [1377, 0]
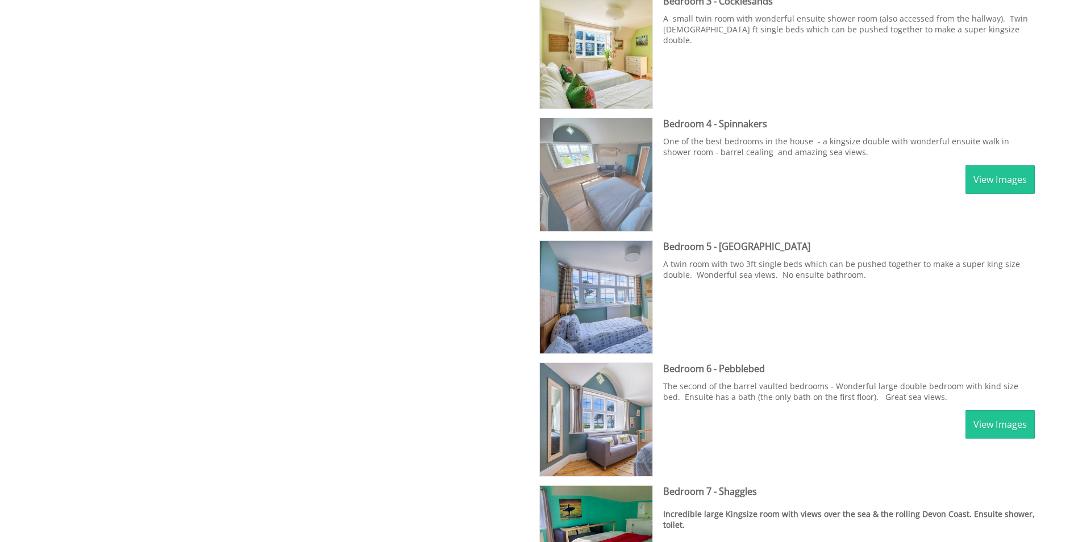
click at [595, 162] on img at bounding box center [596, 174] width 113 height 113
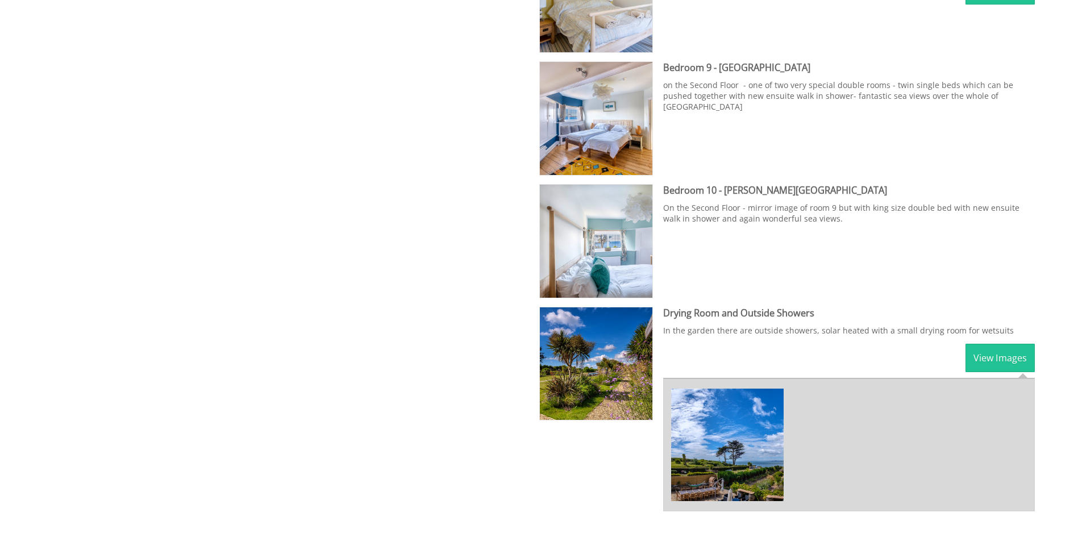
scroll to position [2059, 0]
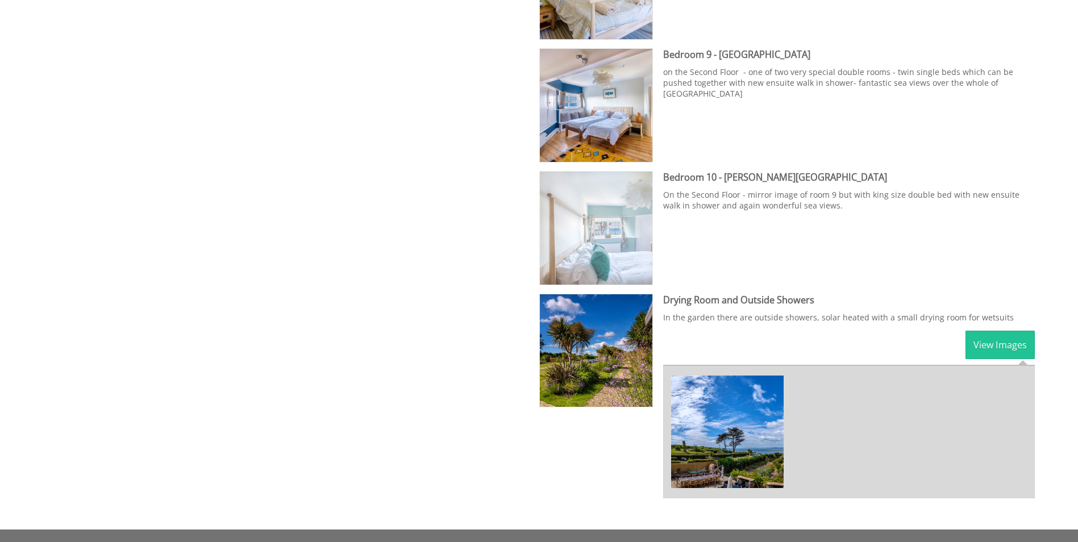
click at [598, 210] on img at bounding box center [596, 228] width 113 height 113
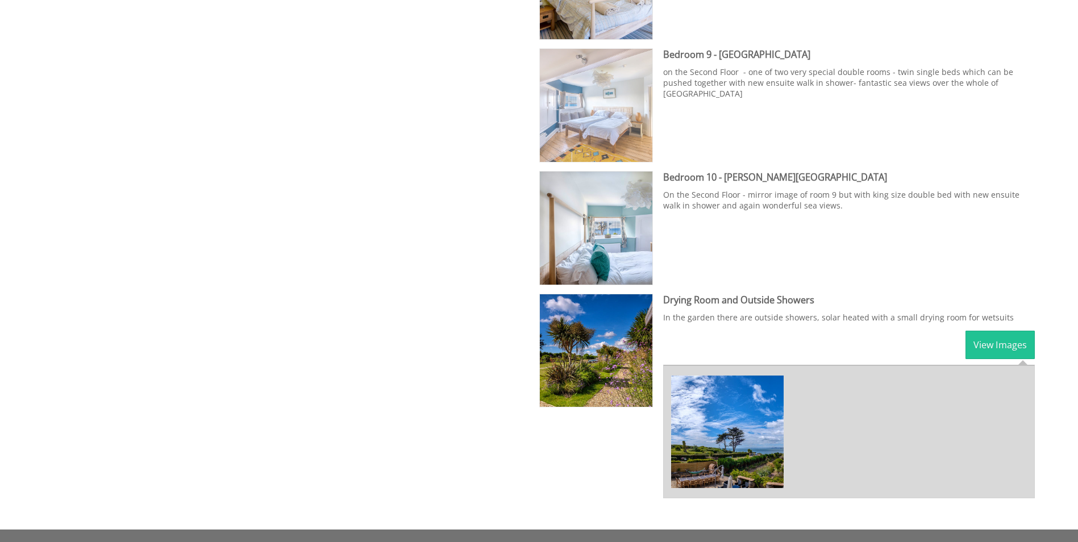
click at [596, 122] on img at bounding box center [596, 105] width 113 height 113
